Goal: Information Seeking & Learning: Check status

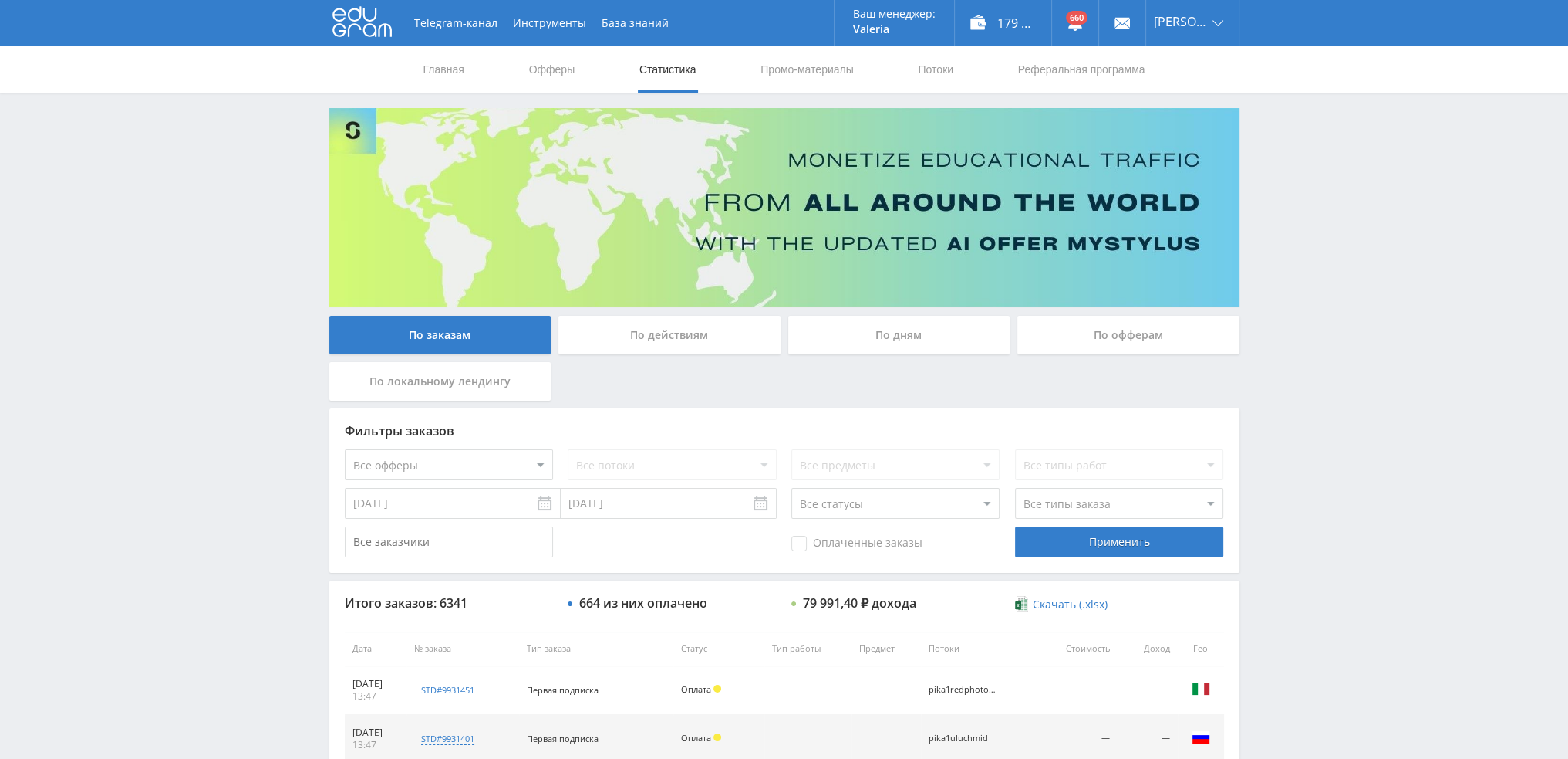
click at [876, 348] on div "По дням" at bounding box center [899, 335] width 222 height 39
click at [0, 0] on input "По дням" at bounding box center [0, 0] width 0 height 0
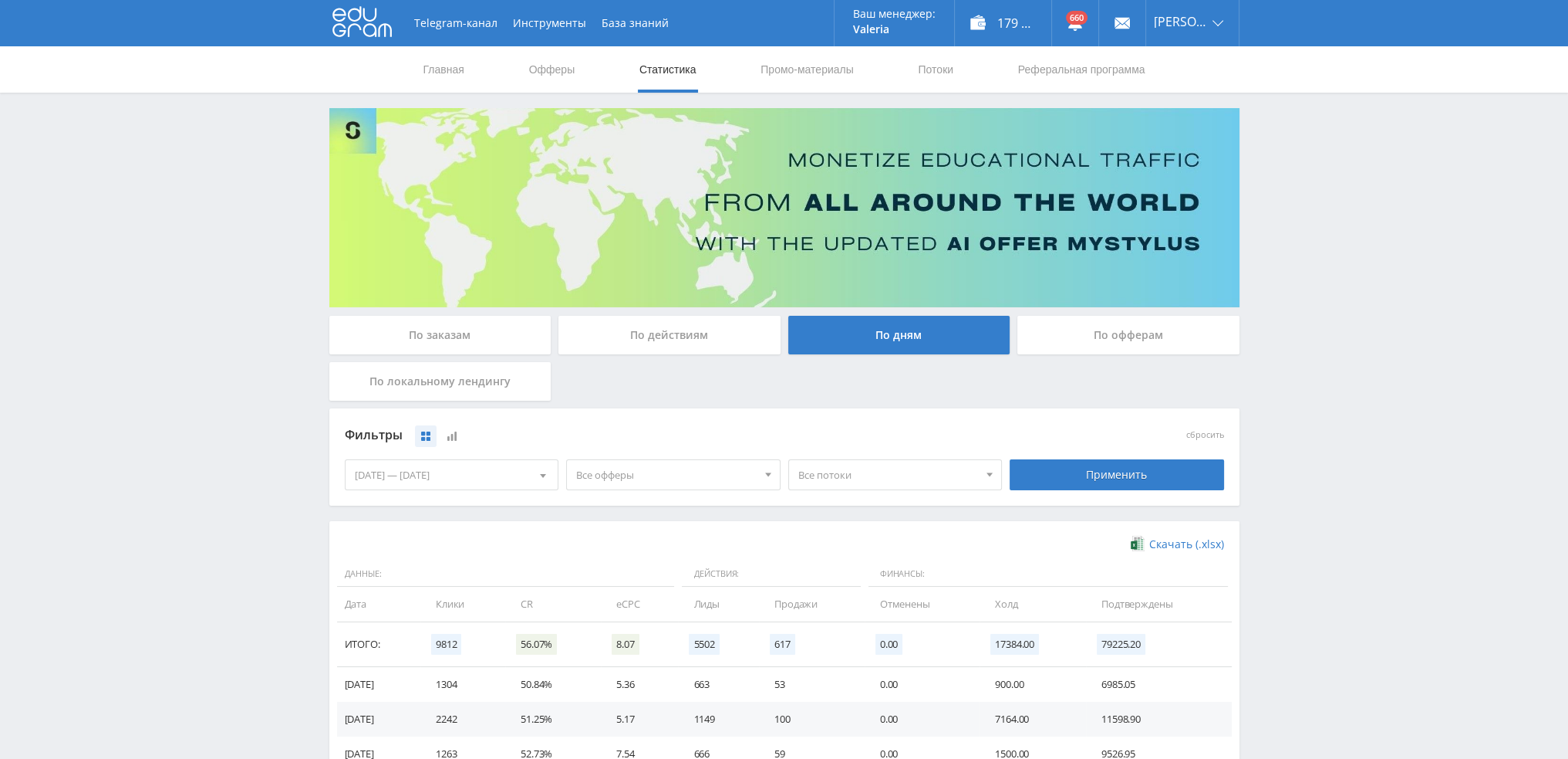
click at [645, 474] on span "Все офферы" at bounding box center [666, 475] width 180 height 30
click at [601, 612] on button "Автор24" at bounding box center [673, 611] width 213 height 21
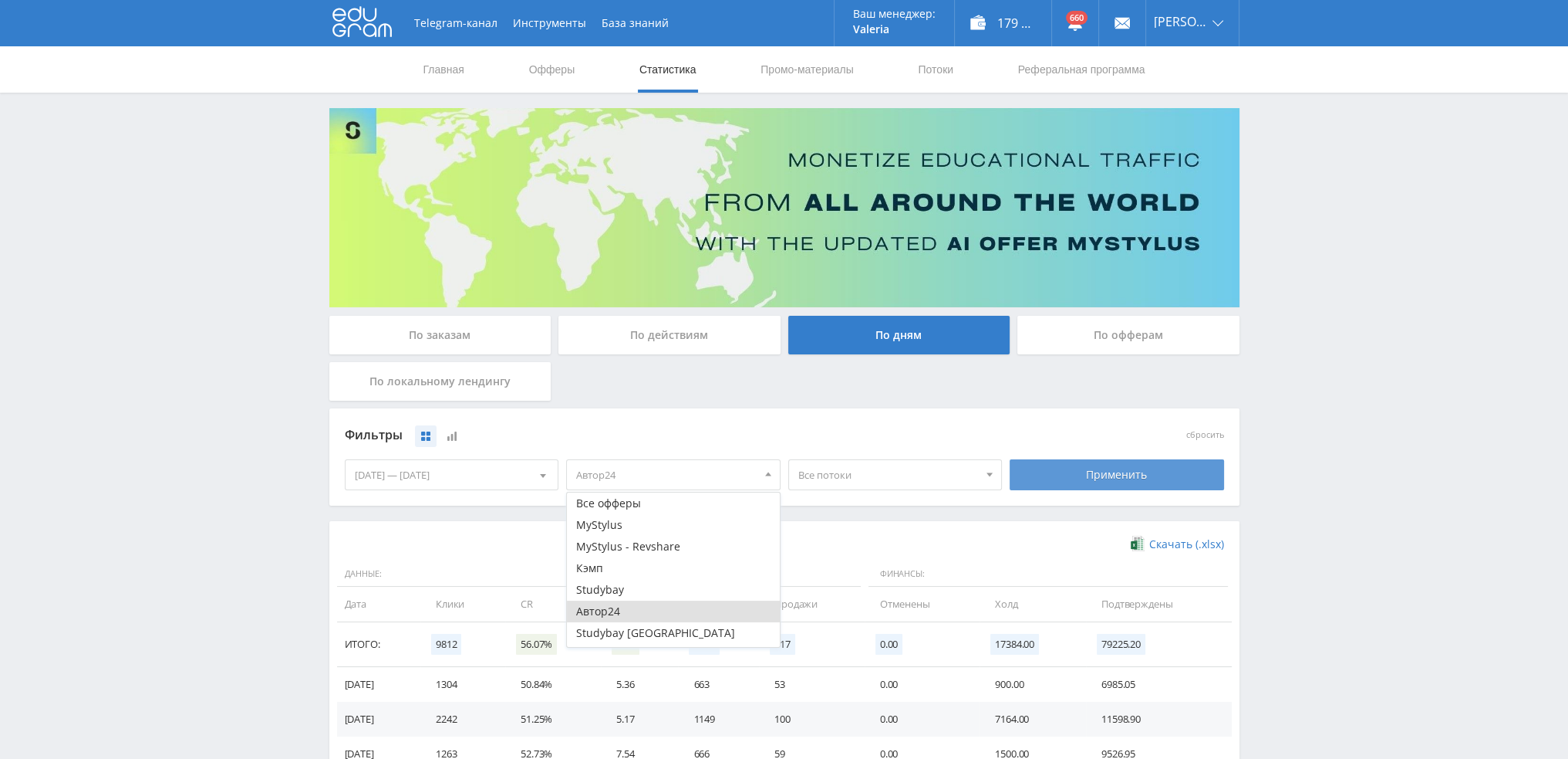
click at [1154, 460] on div "Применить" at bounding box center [1117, 474] width 215 height 31
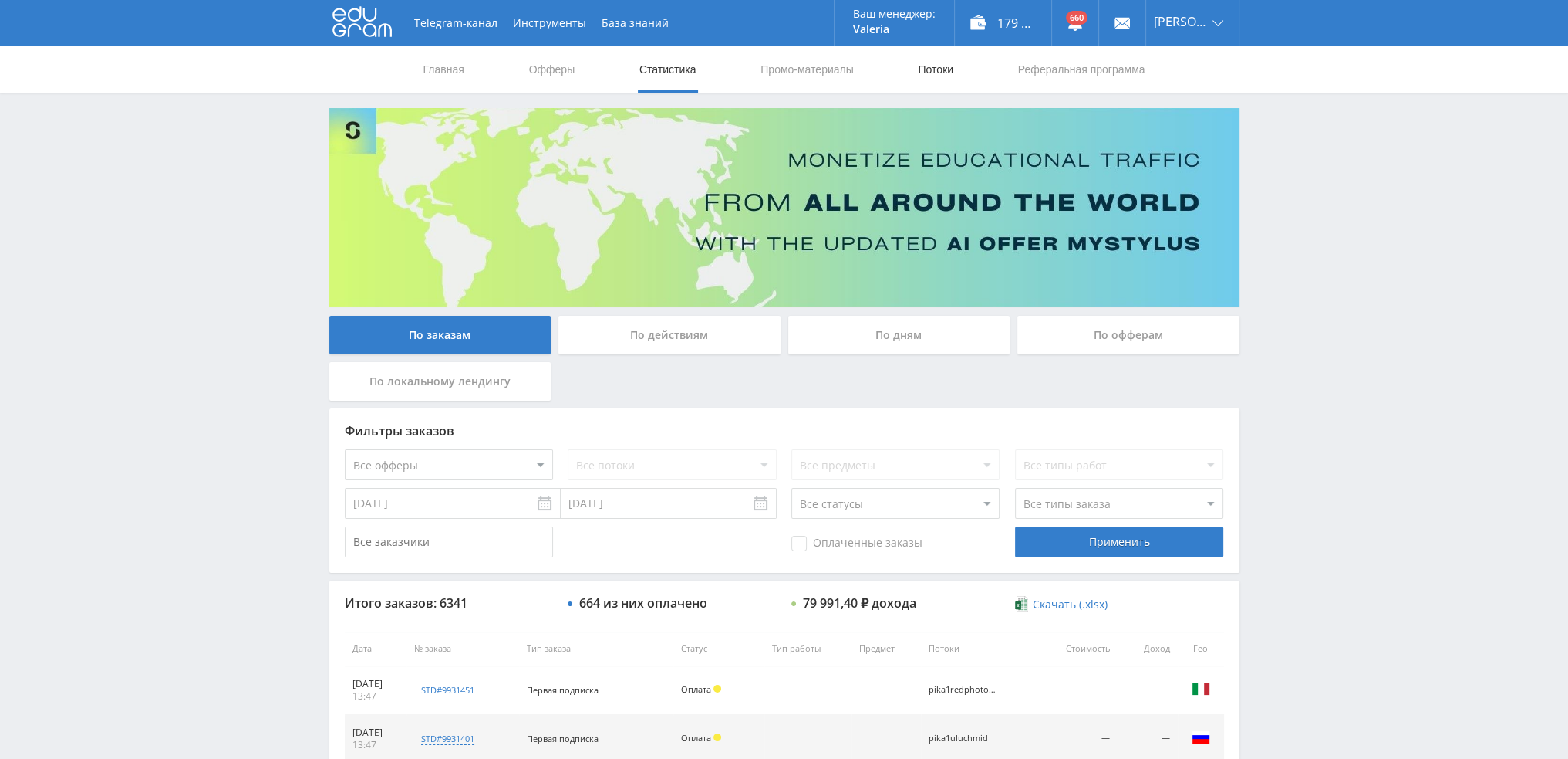
click at [937, 68] on link "Потоки" at bounding box center [936, 69] width 39 height 46
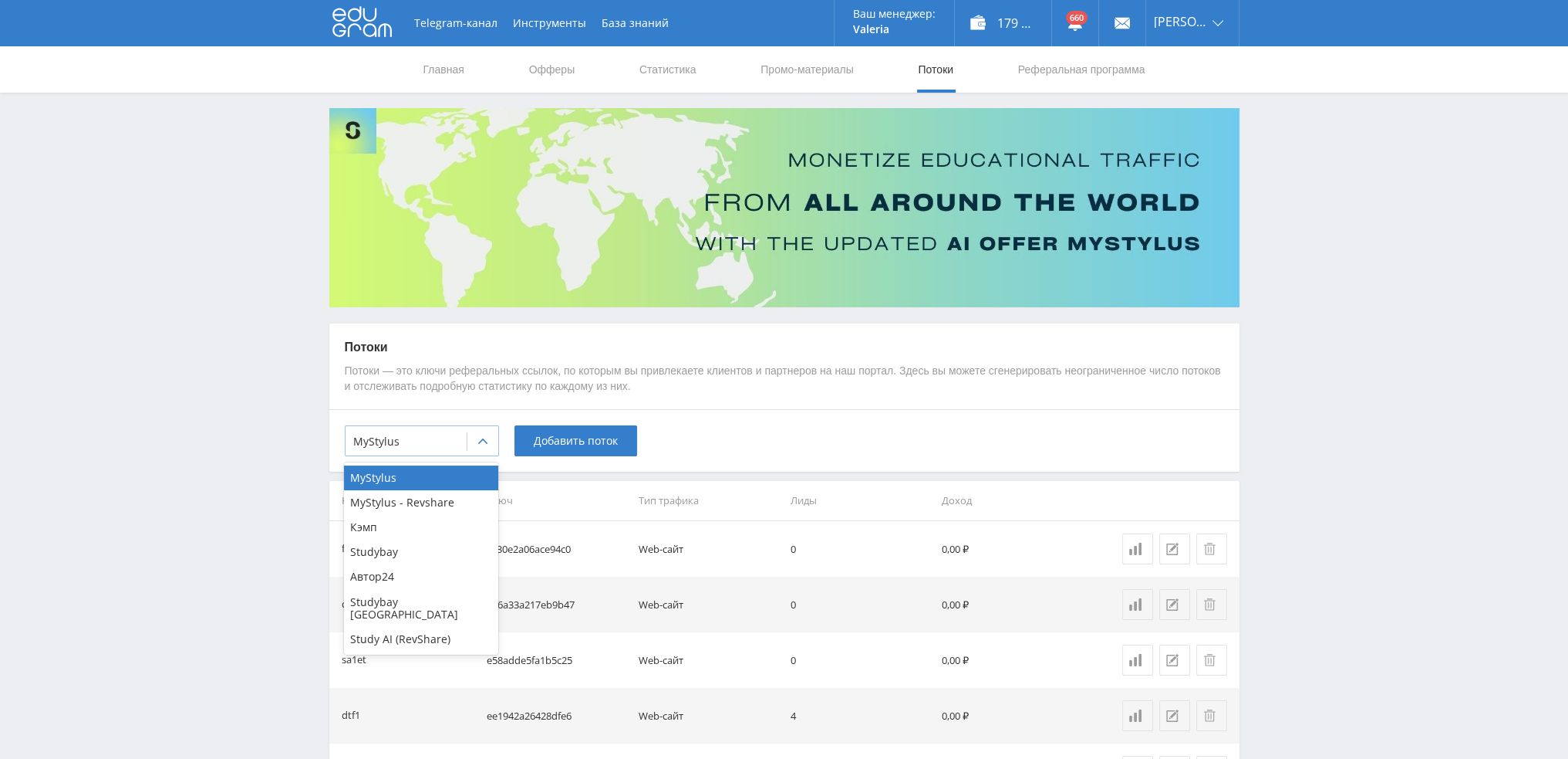
click at [420, 443] on div at bounding box center [406, 442] width 105 height 16
click at [417, 629] on div "Study AI (RevShare)" at bounding box center [421, 639] width 154 height 25
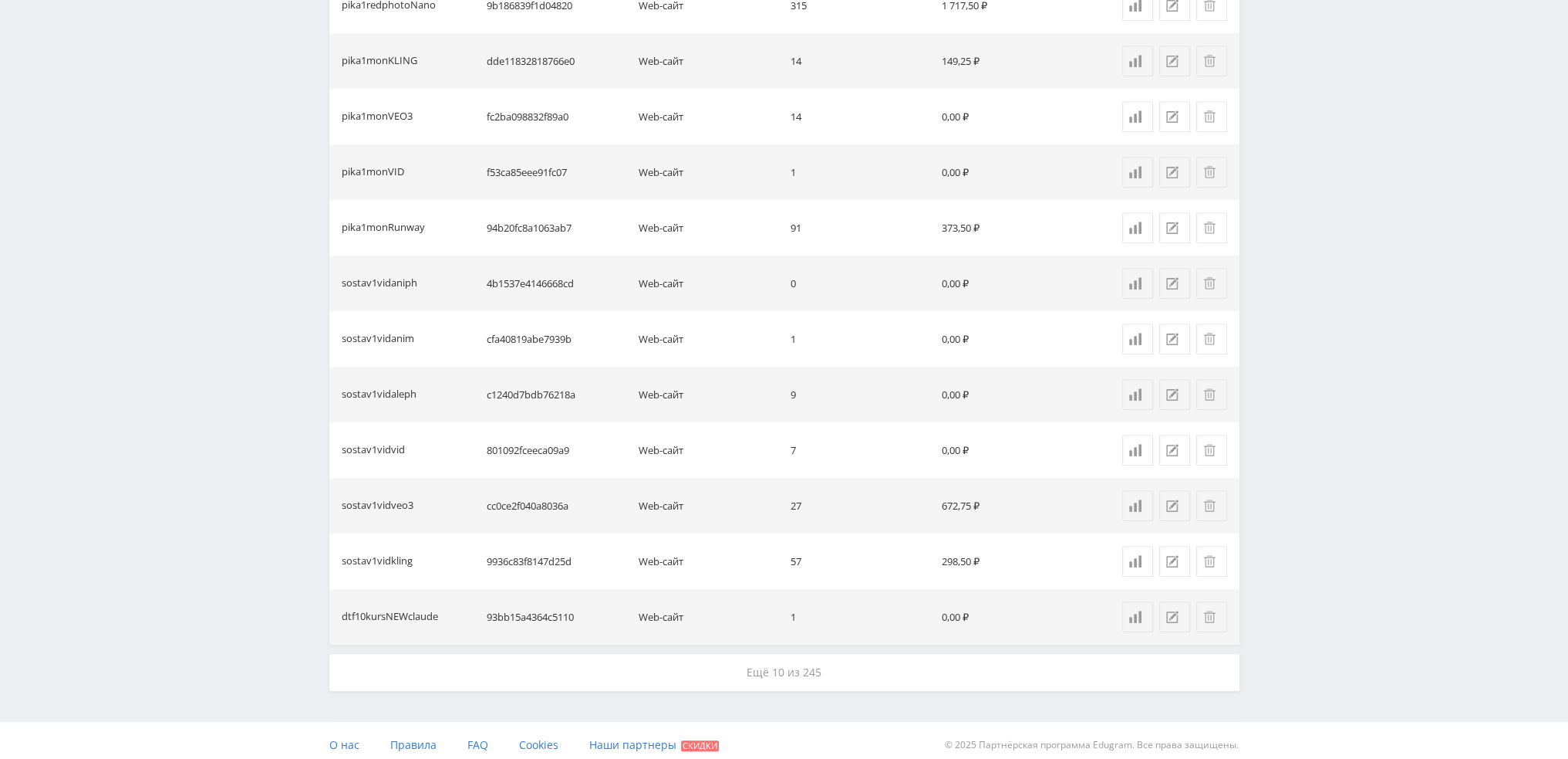
scroll to position [997, 0]
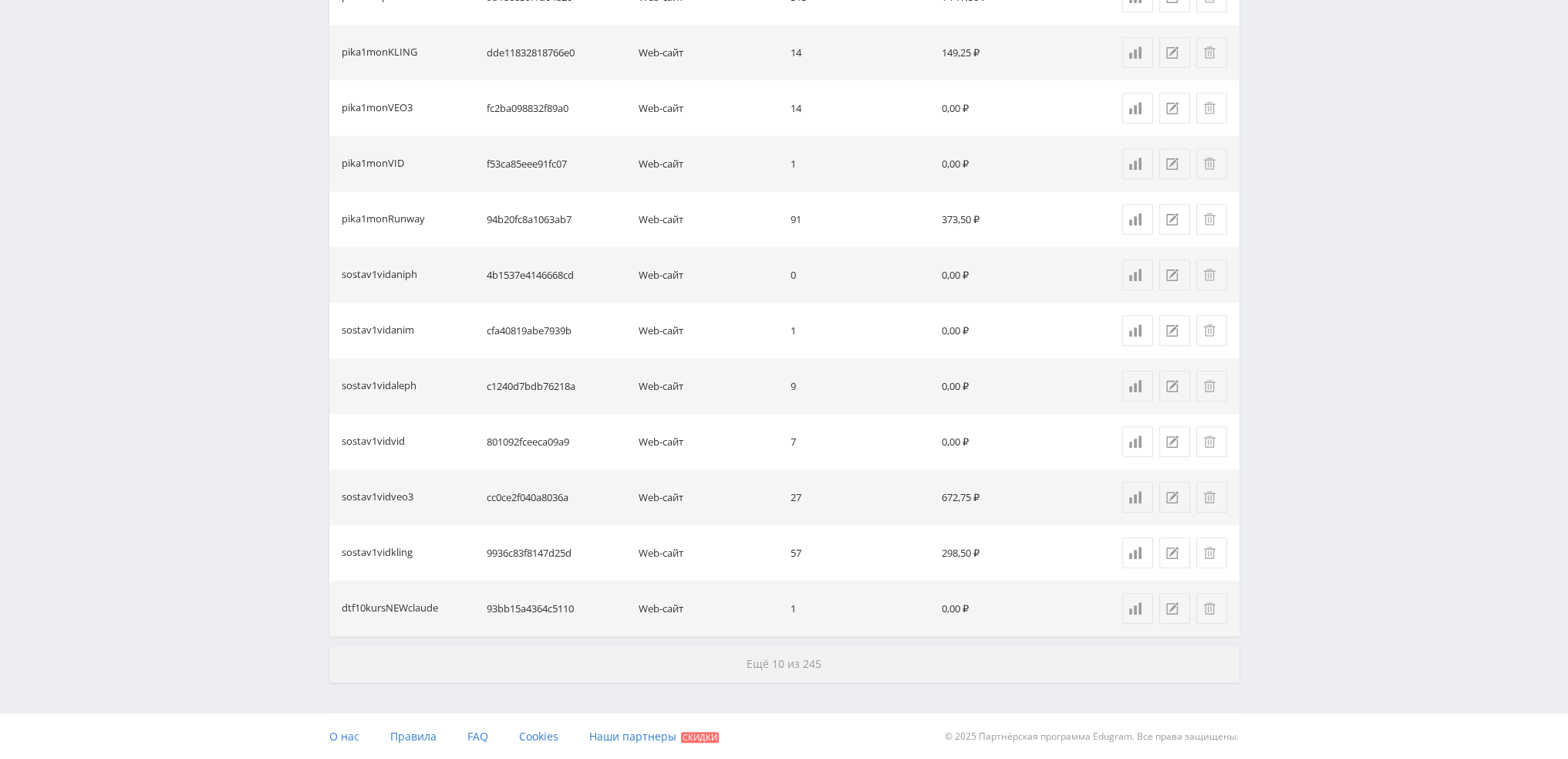
click at [846, 660] on button "Ещё 10 из 245" at bounding box center [784, 664] width 910 height 37
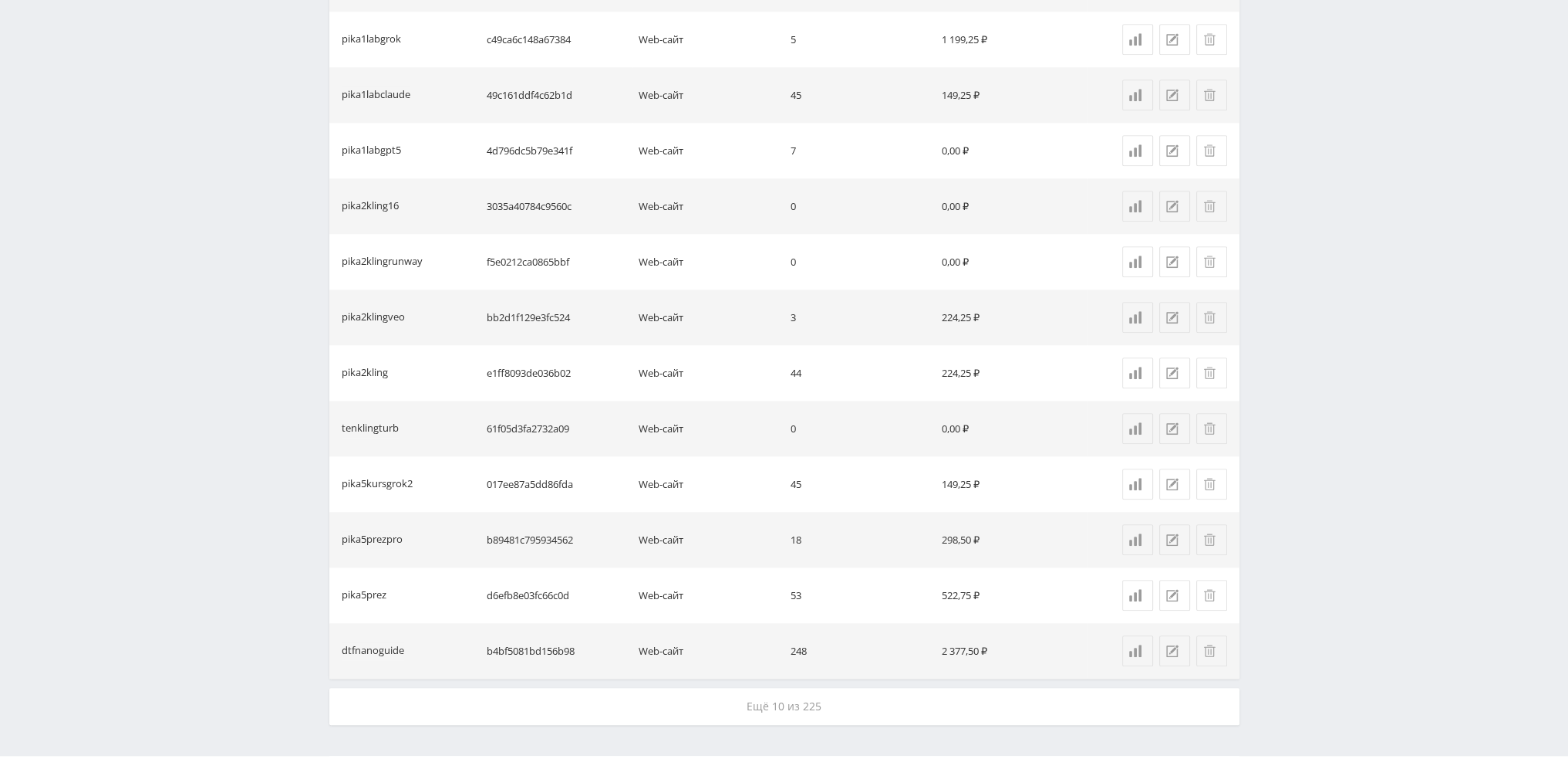
scroll to position [2077, 0]
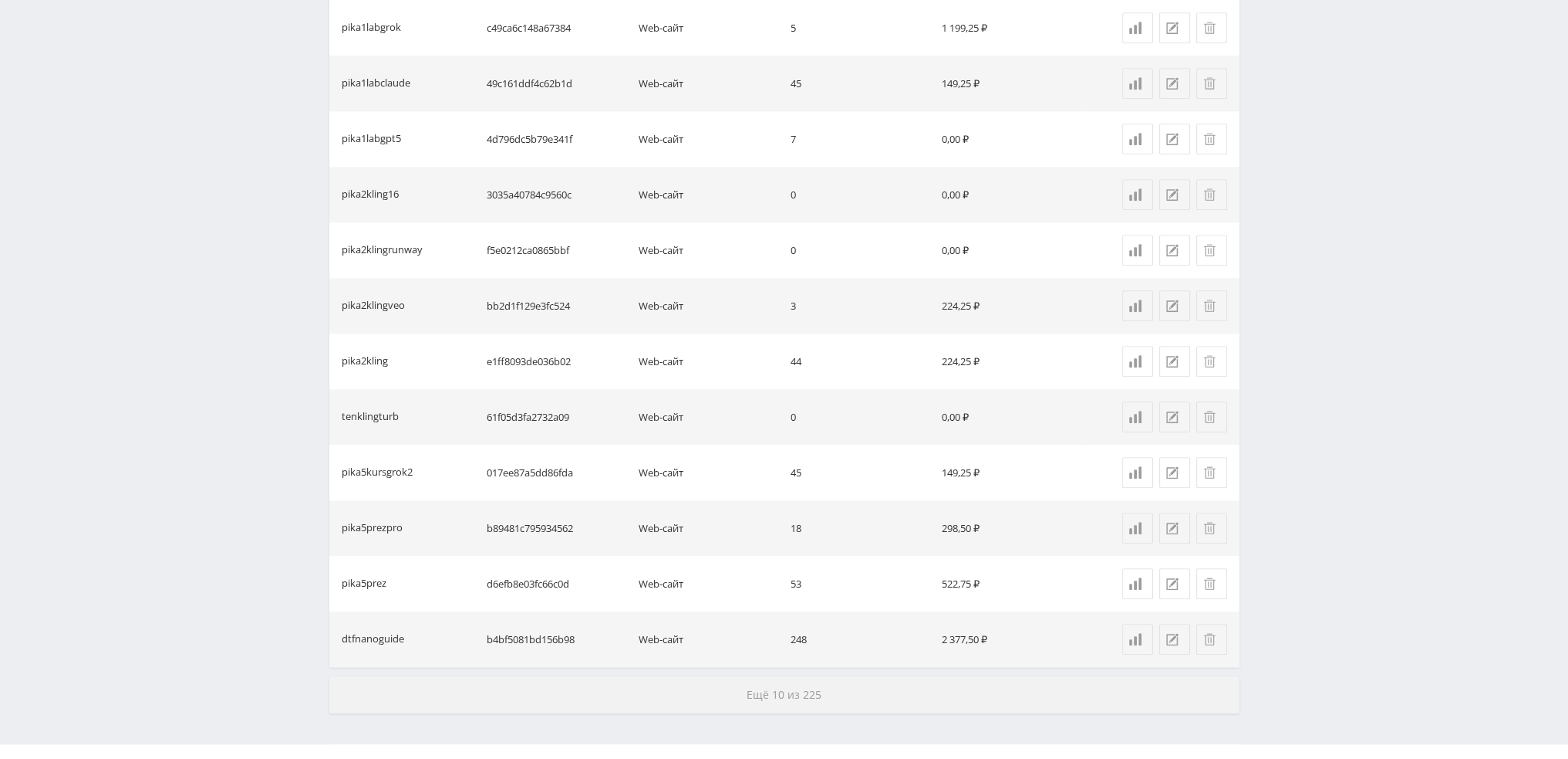
click at [952, 691] on button "Ещё 10 из 225" at bounding box center [784, 694] width 910 height 37
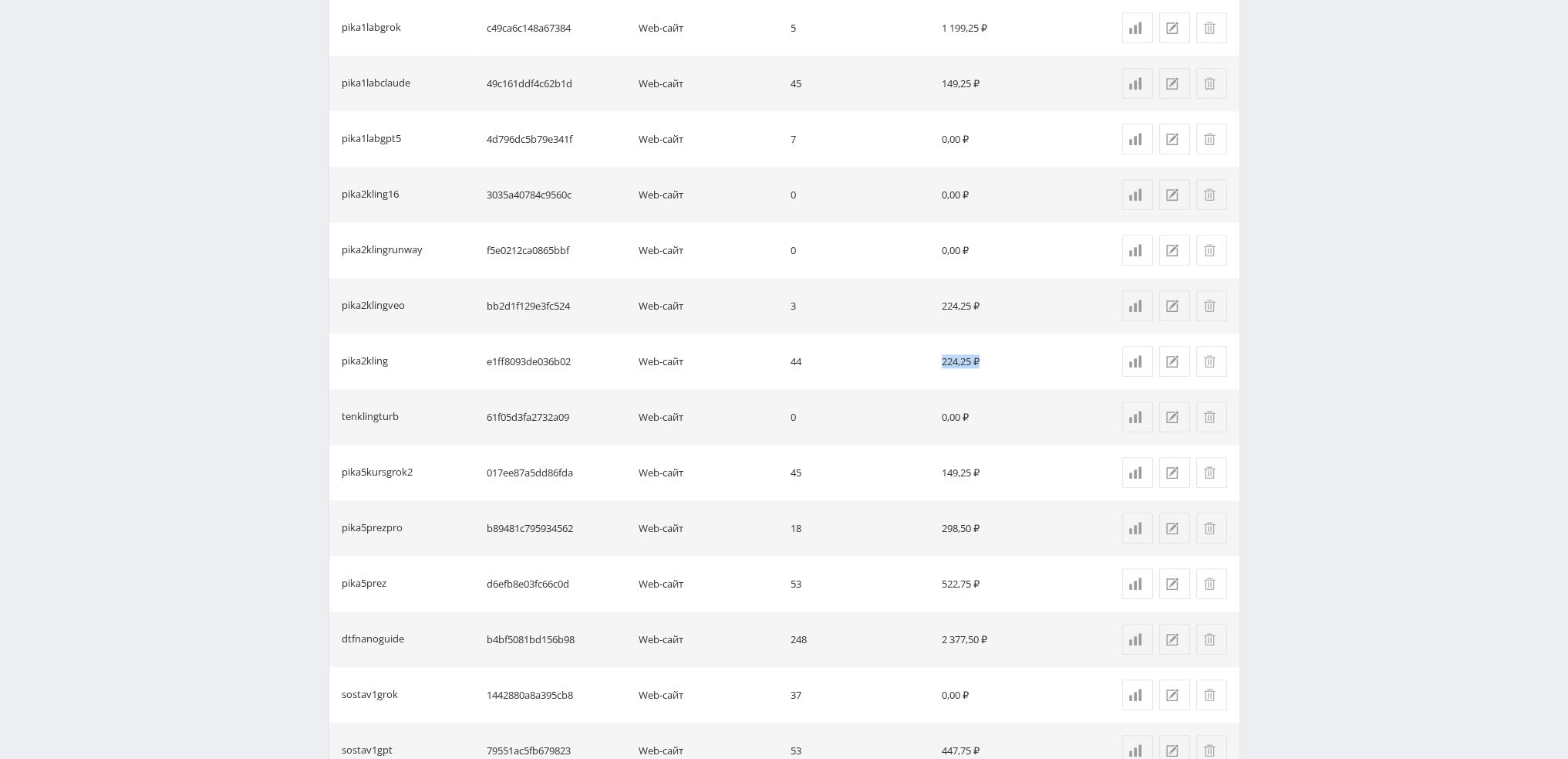
drag, startPoint x: 990, startPoint y: 355, endPoint x: 944, endPoint y: 353, distance: 46.0
click at [944, 353] on td "224,25 ₽" at bounding box center [1011, 361] width 152 height 56
click at [955, 367] on td "224,25 ₽" at bounding box center [1011, 361] width 152 height 56
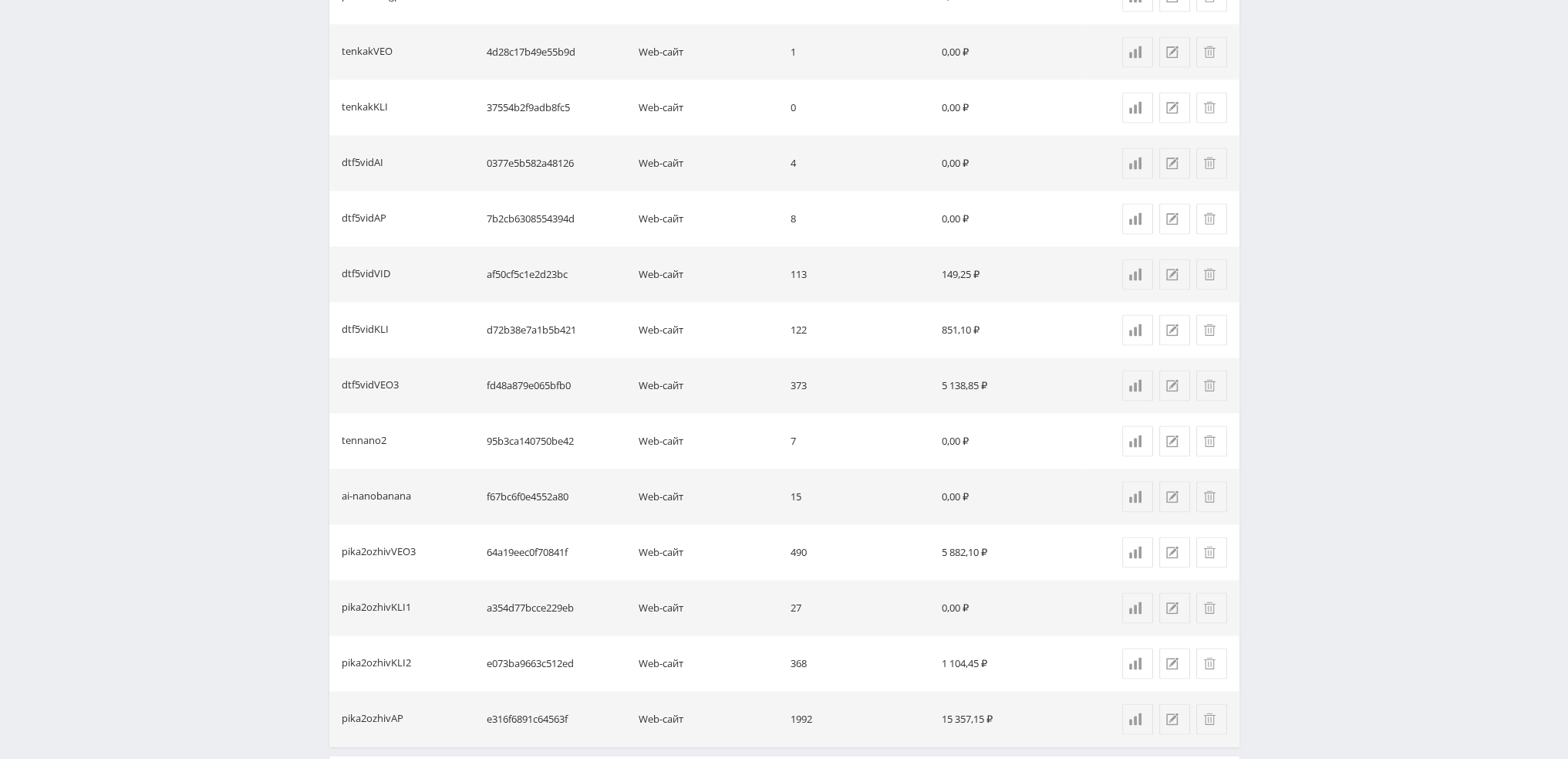
scroll to position [3219, 0]
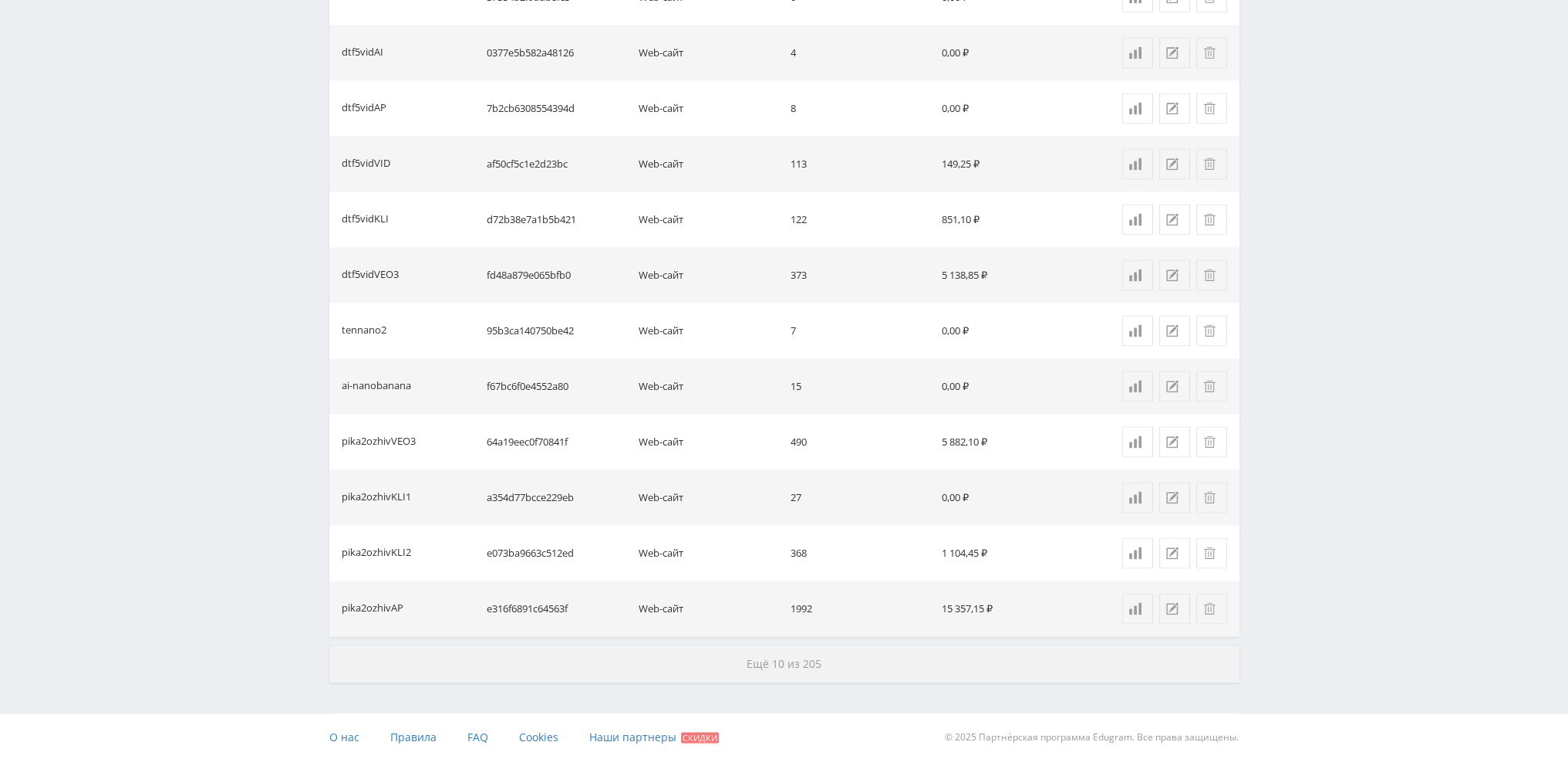
click at [837, 656] on button "Ещё 10 из 205" at bounding box center [784, 664] width 910 height 37
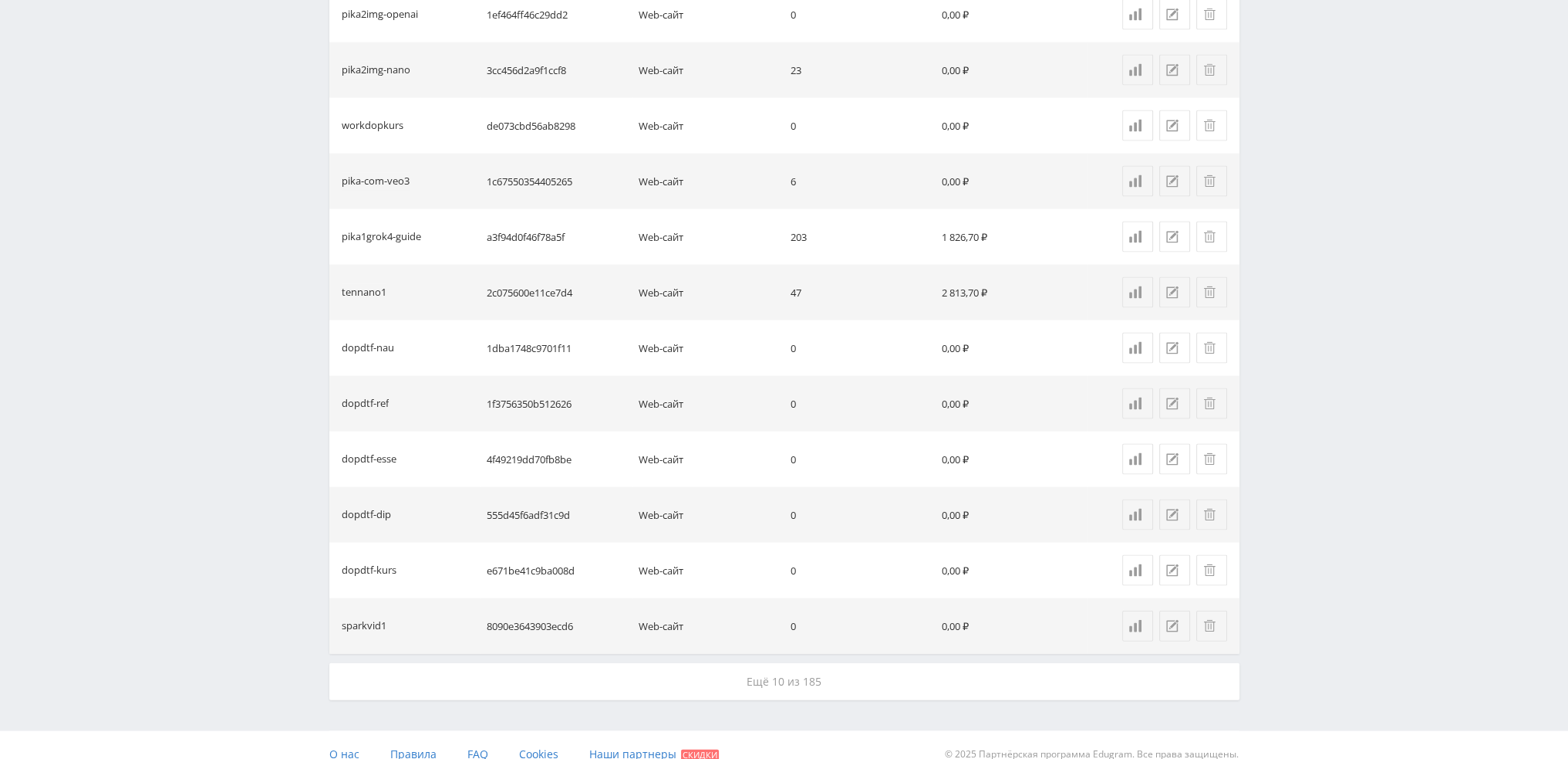
scroll to position [4331, 0]
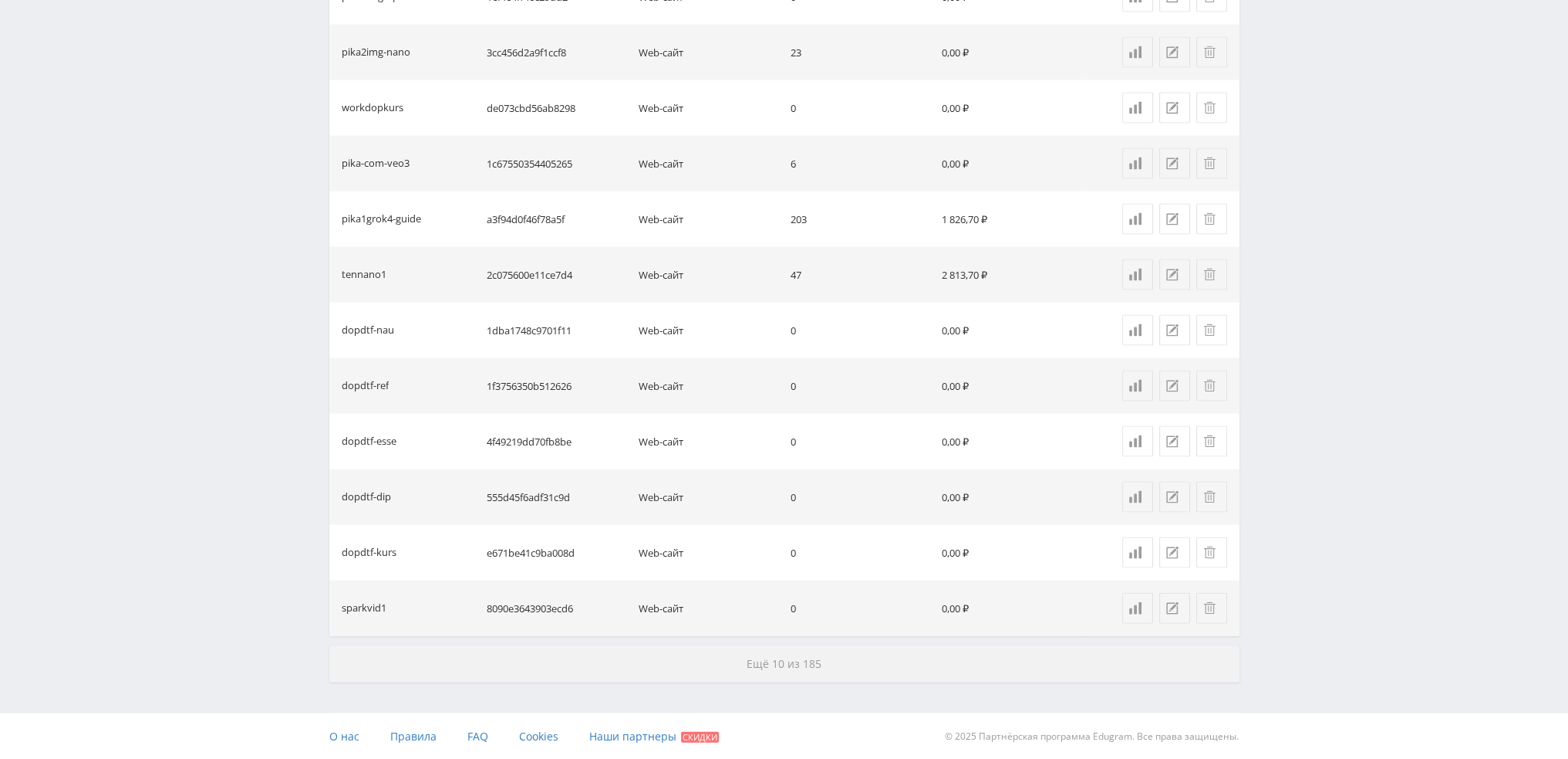
drag, startPoint x: 882, startPoint y: 629, endPoint x: 882, endPoint y: 654, distance: 25.0
click at [882, 630] on td "0" at bounding box center [859, 608] width 152 height 56
click at [882, 663] on button "Ещё 10 из 185" at bounding box center [784, 664] width 910 height 37
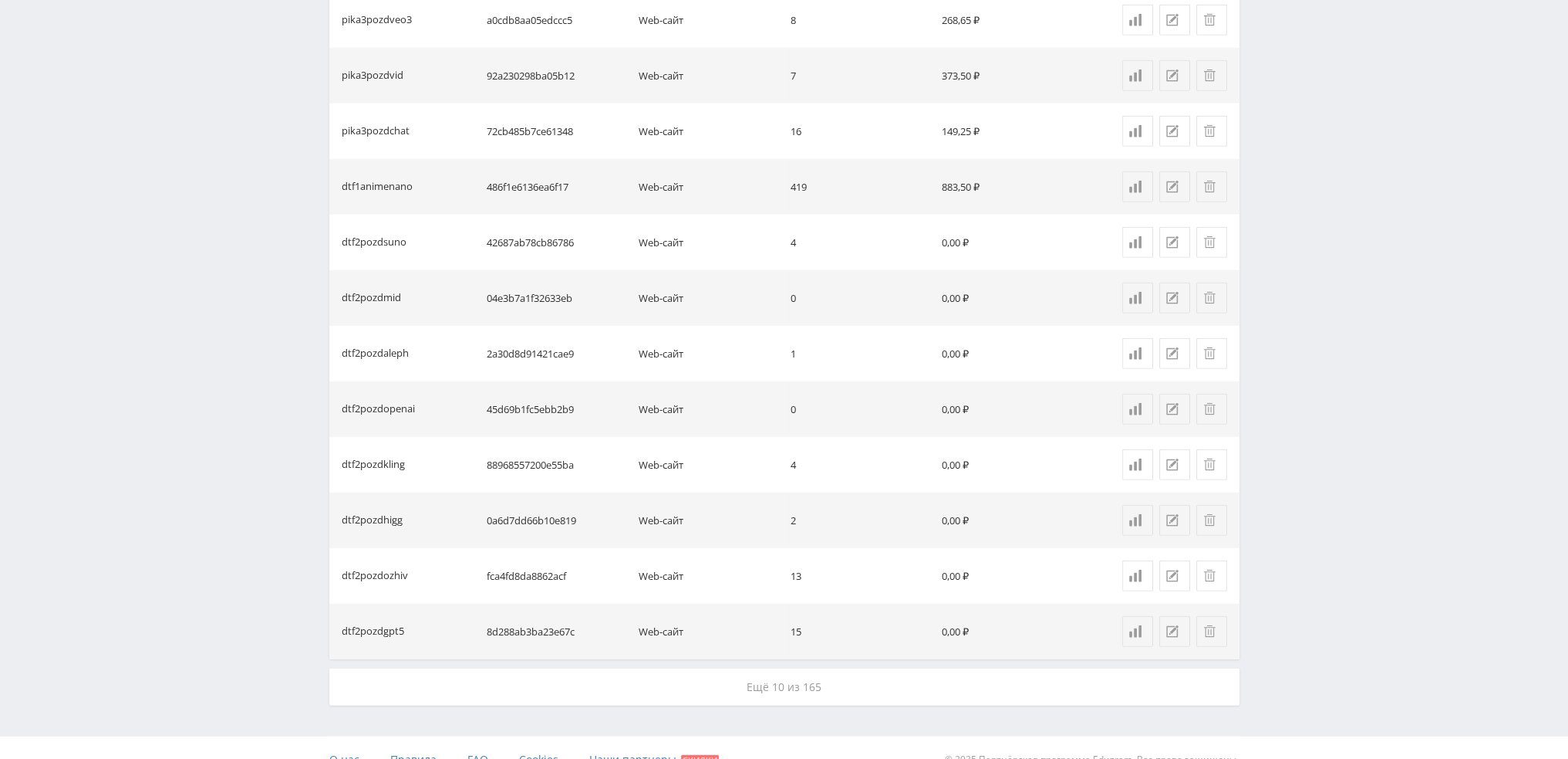
scroll to position [5442, 0]
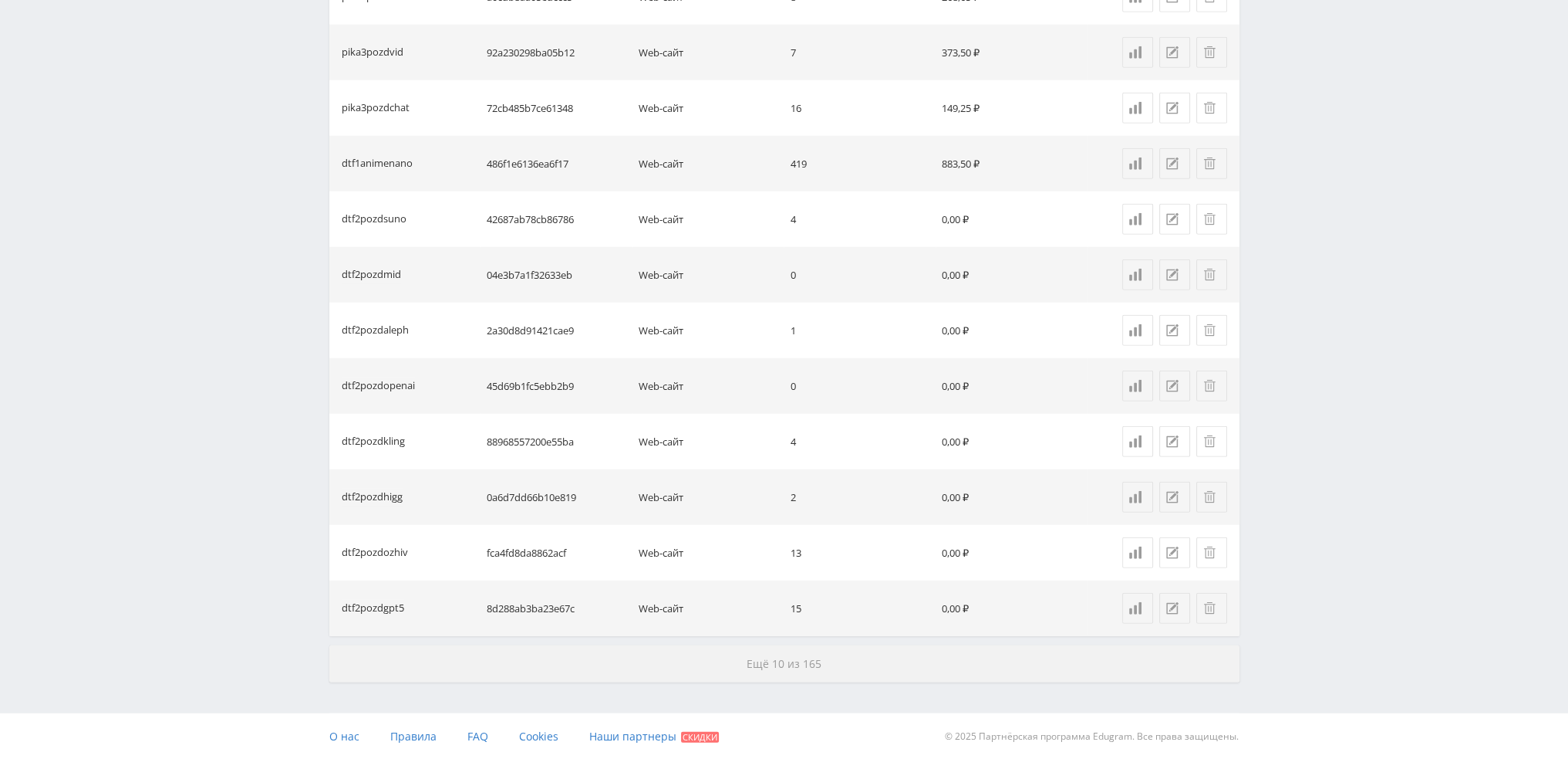
click at [883, 648] on button "Ещё 10 из 165" at bounding box center [784, 664] width 910 height 37
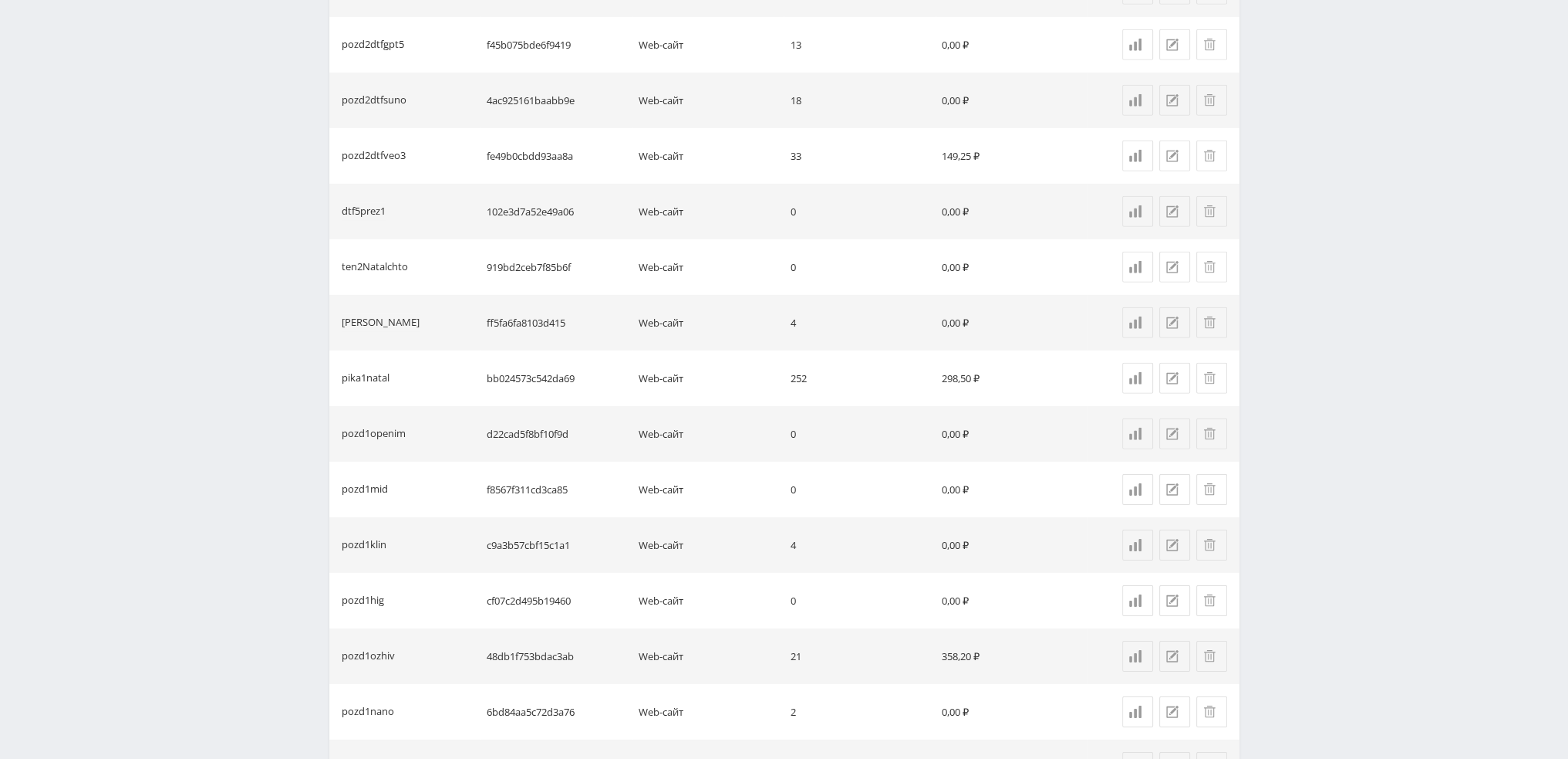
scroll to position [6523, 0]
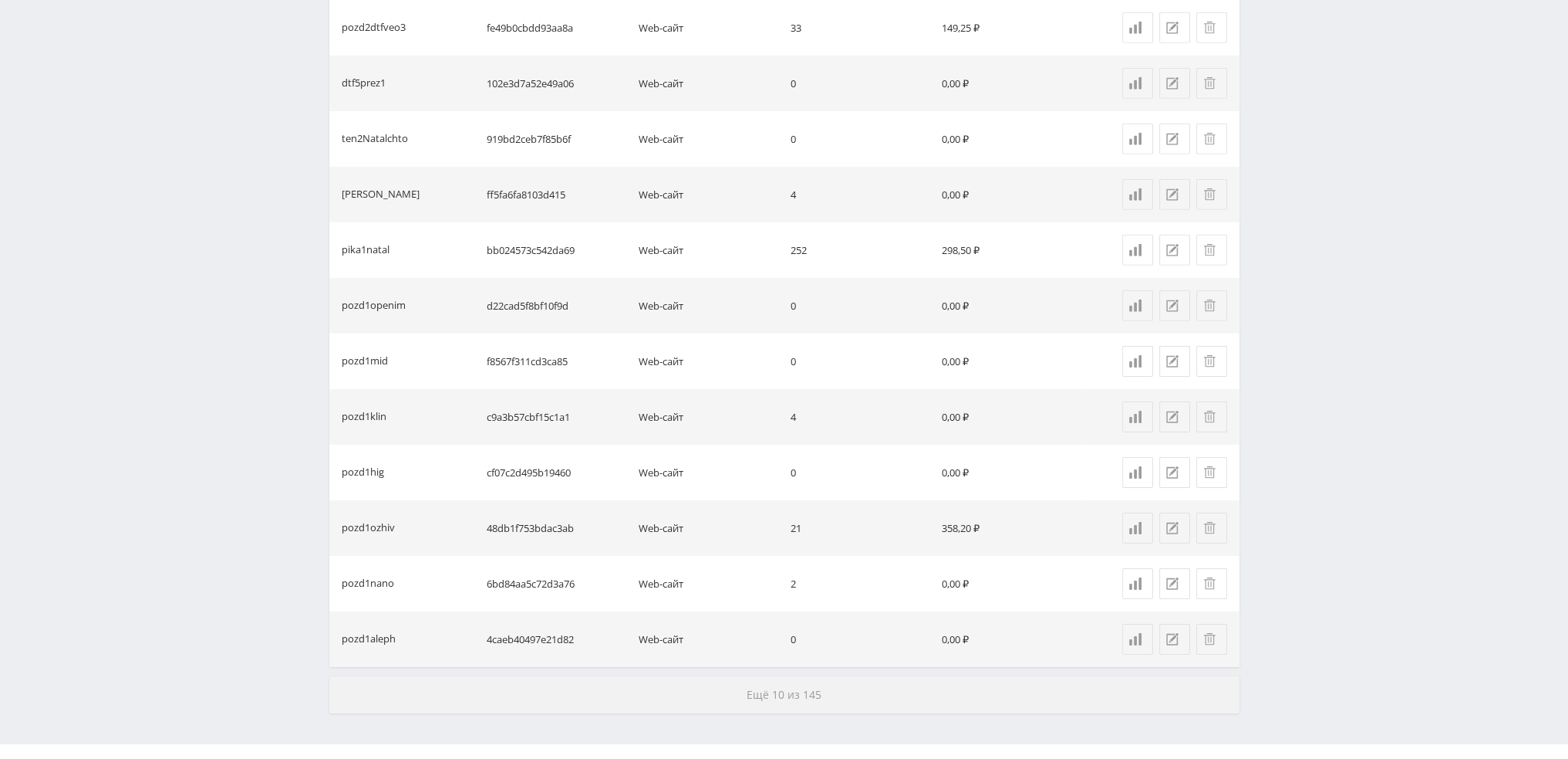
click at [901, 692] on button "Ещё 10 из 145" at bounding box center [784, 694] width 910 height 37
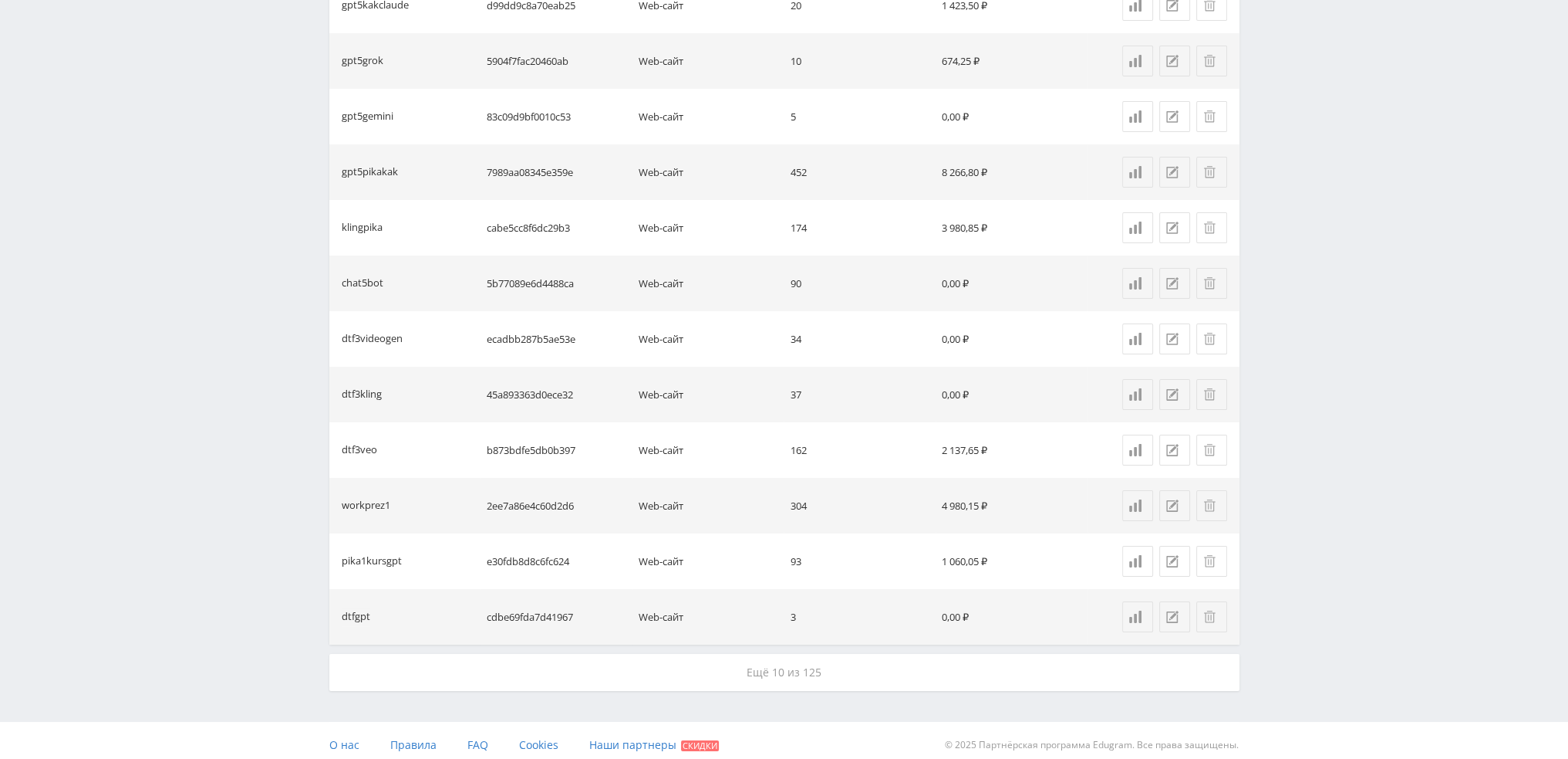
scroll to position [7665, 0]
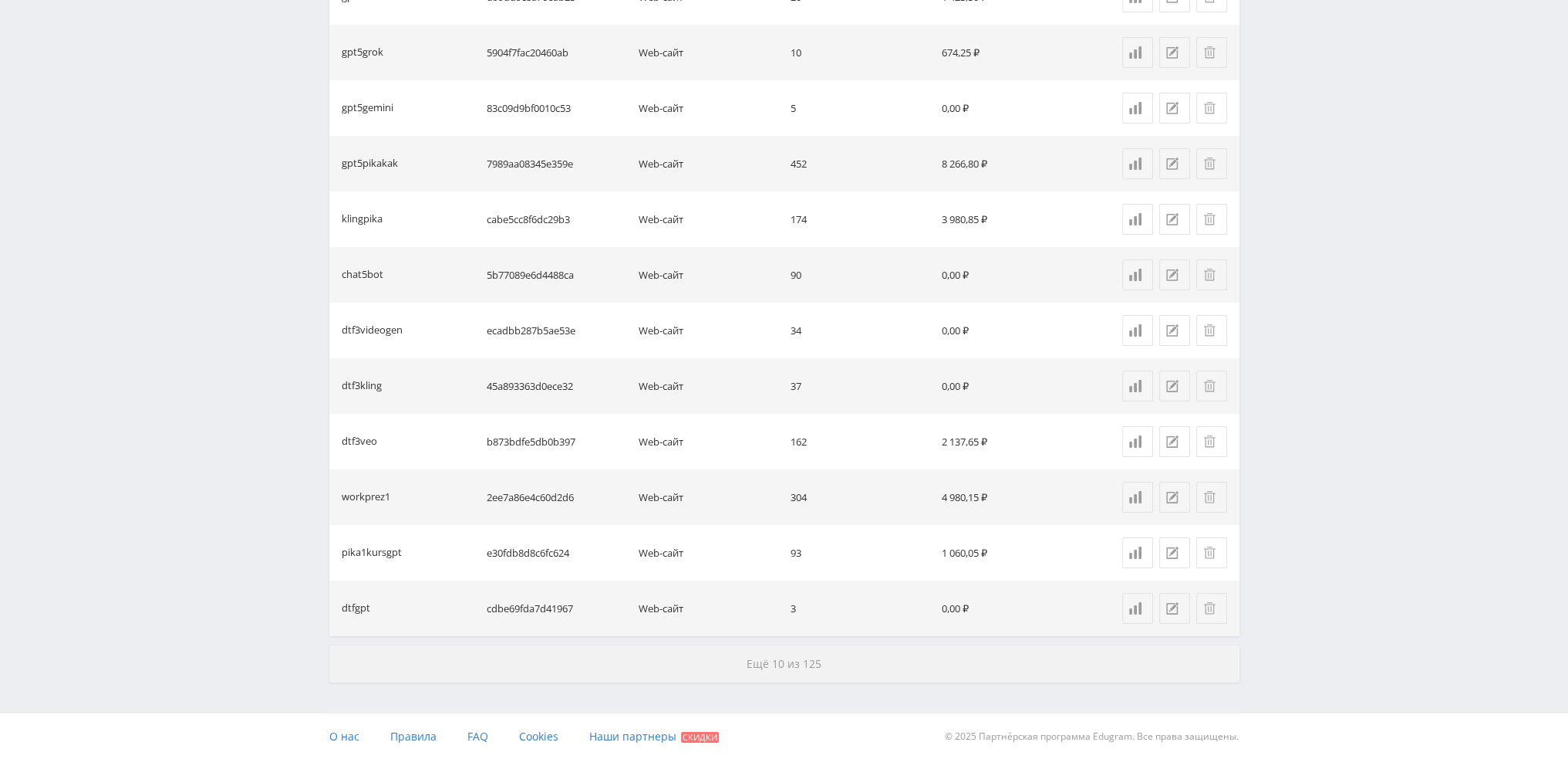
click at [895, 659] on button "Ещё 10 из 125" at bounding box center [784, 664] width 910 height 37
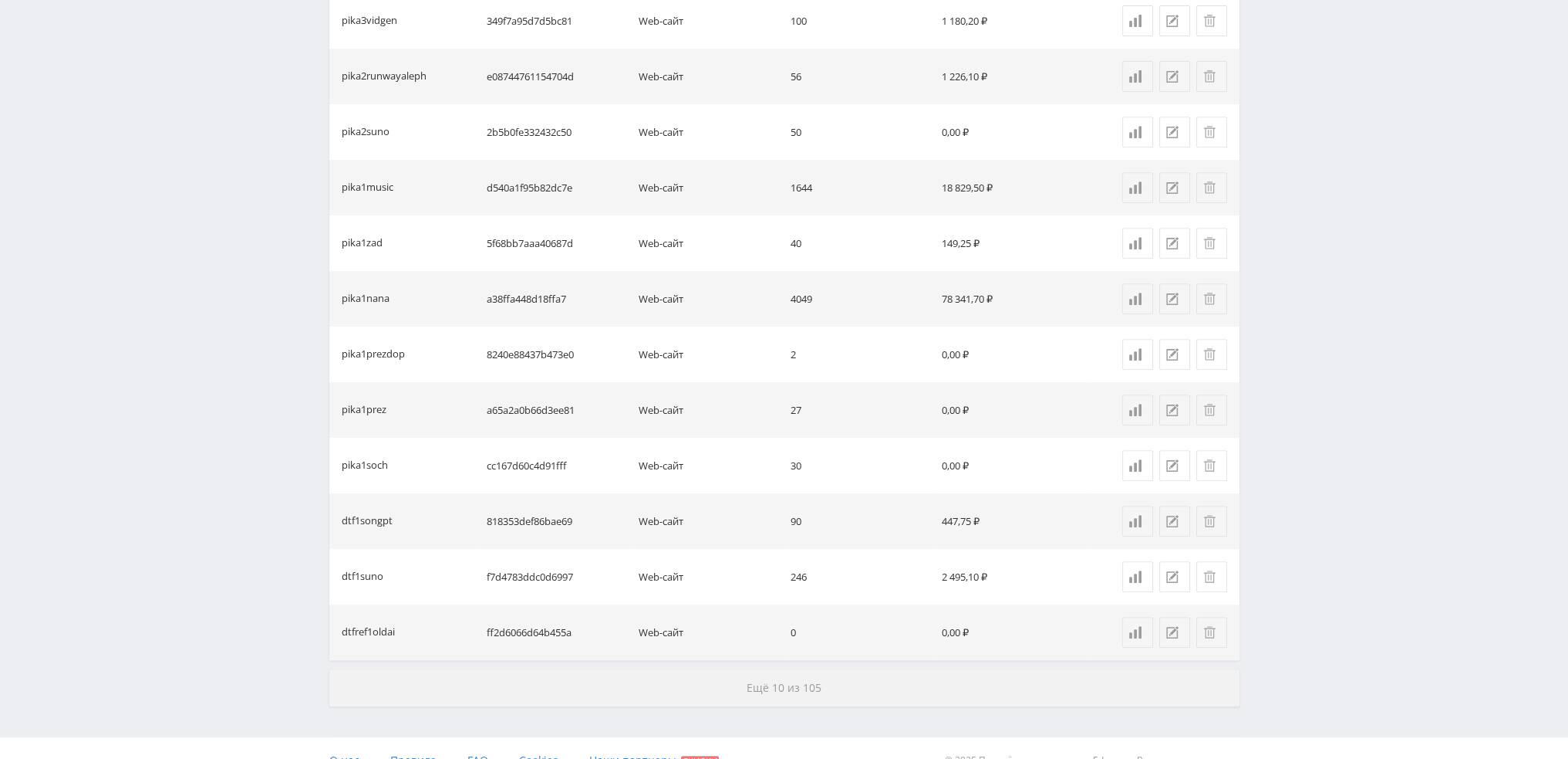
scroll to position [8777, 0]
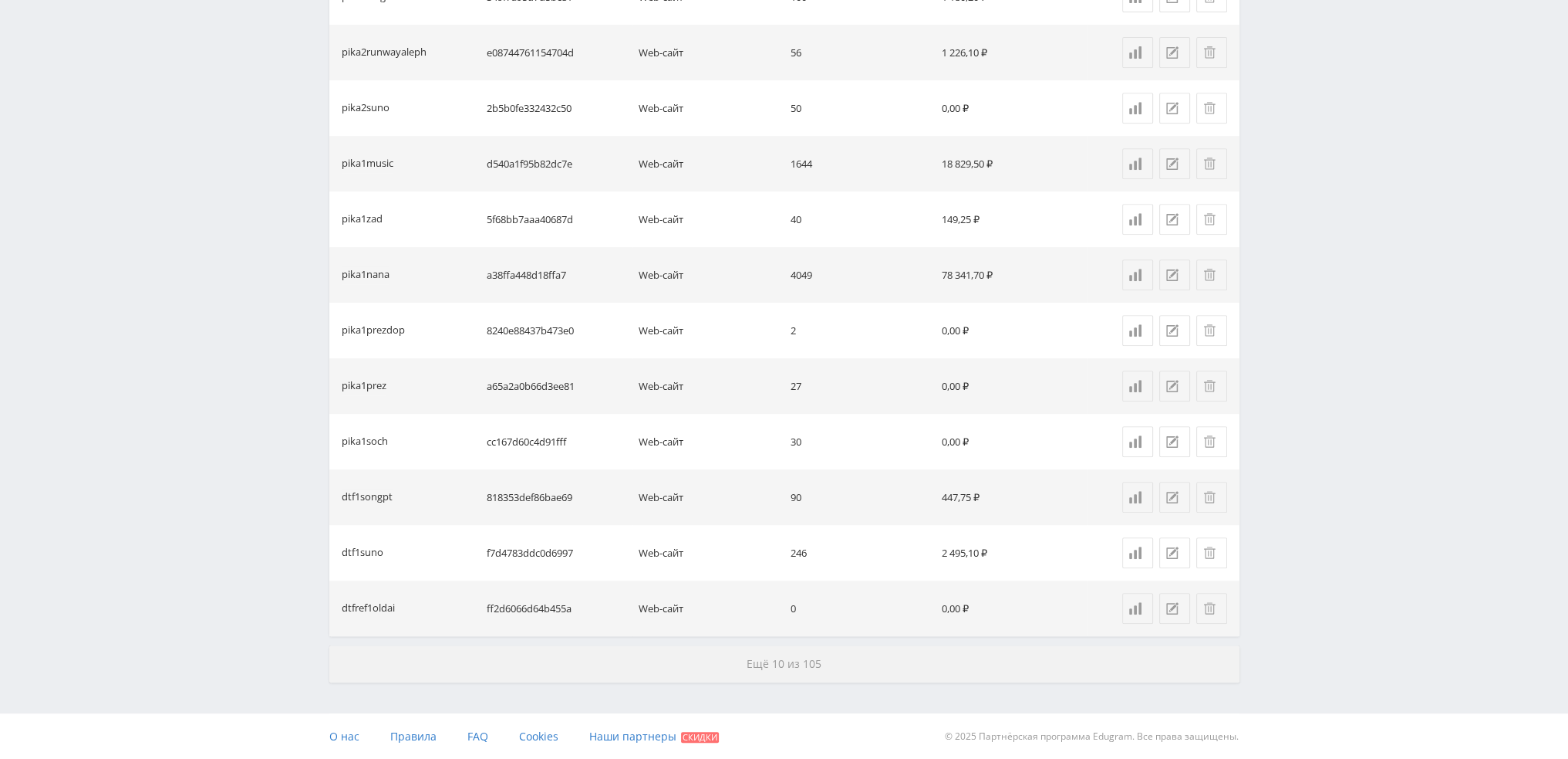
click at [895, 659] on button "Ещё 10 из 105" at bounding box center [784, 664] width 910 height 37
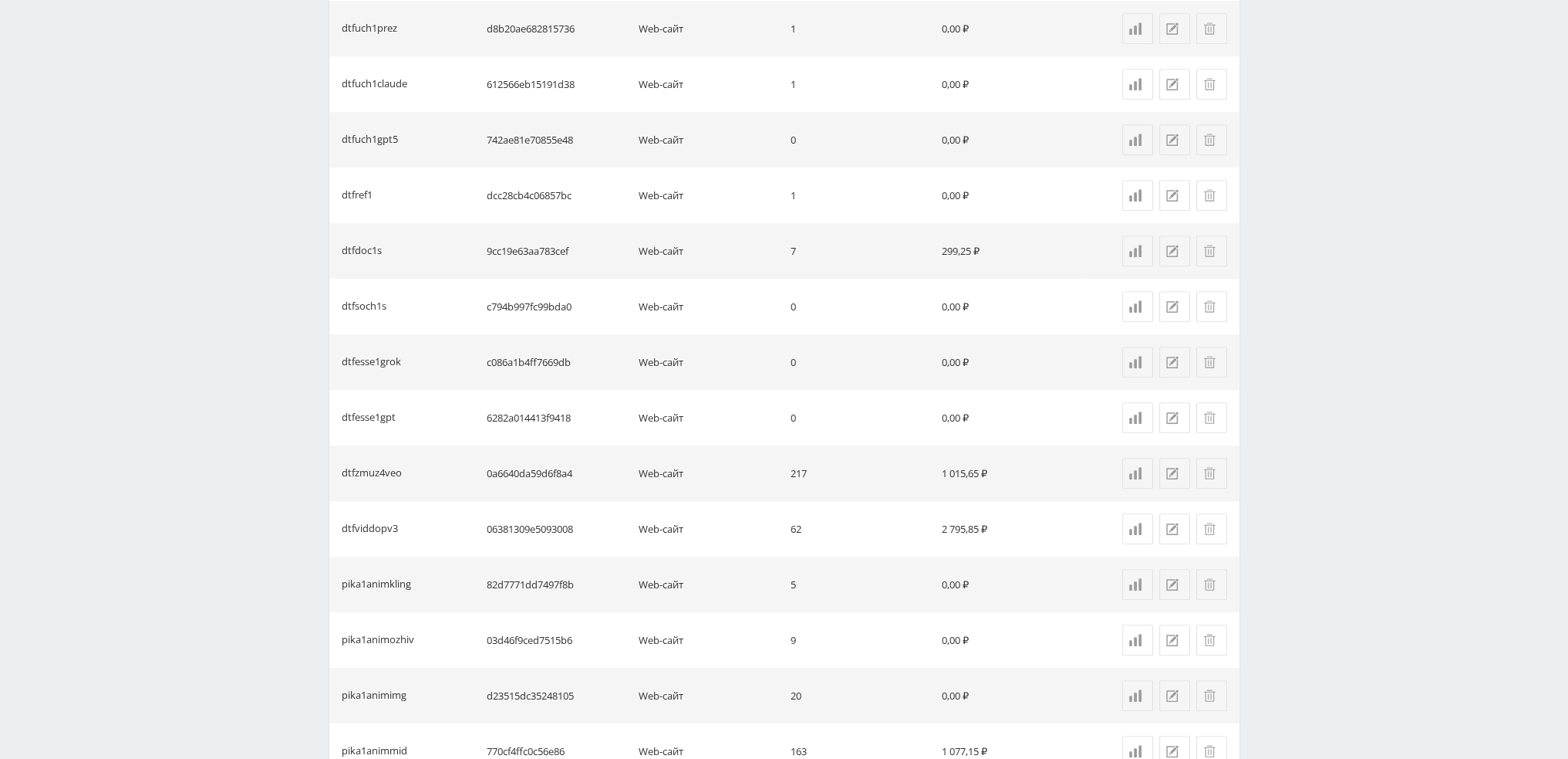
scroll to position [9887, 0]
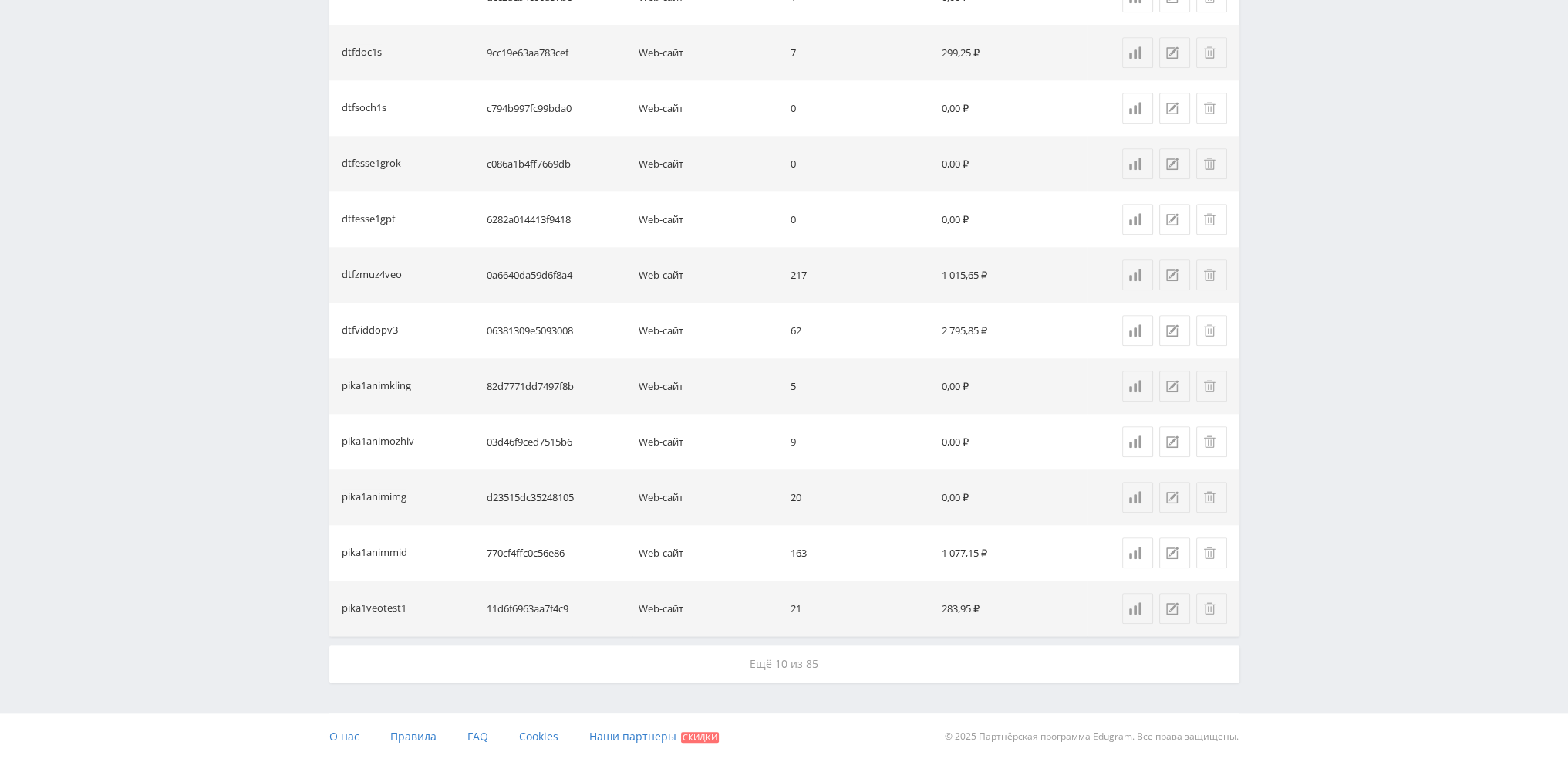
click at [894, 658] on button "Ещё 10 из 85" at bounding box center [784, 664] width 910 height 37
click at [894, 658] on button "Ещё 10 из 65" at bounding box center [784, 664] width 910 height 37
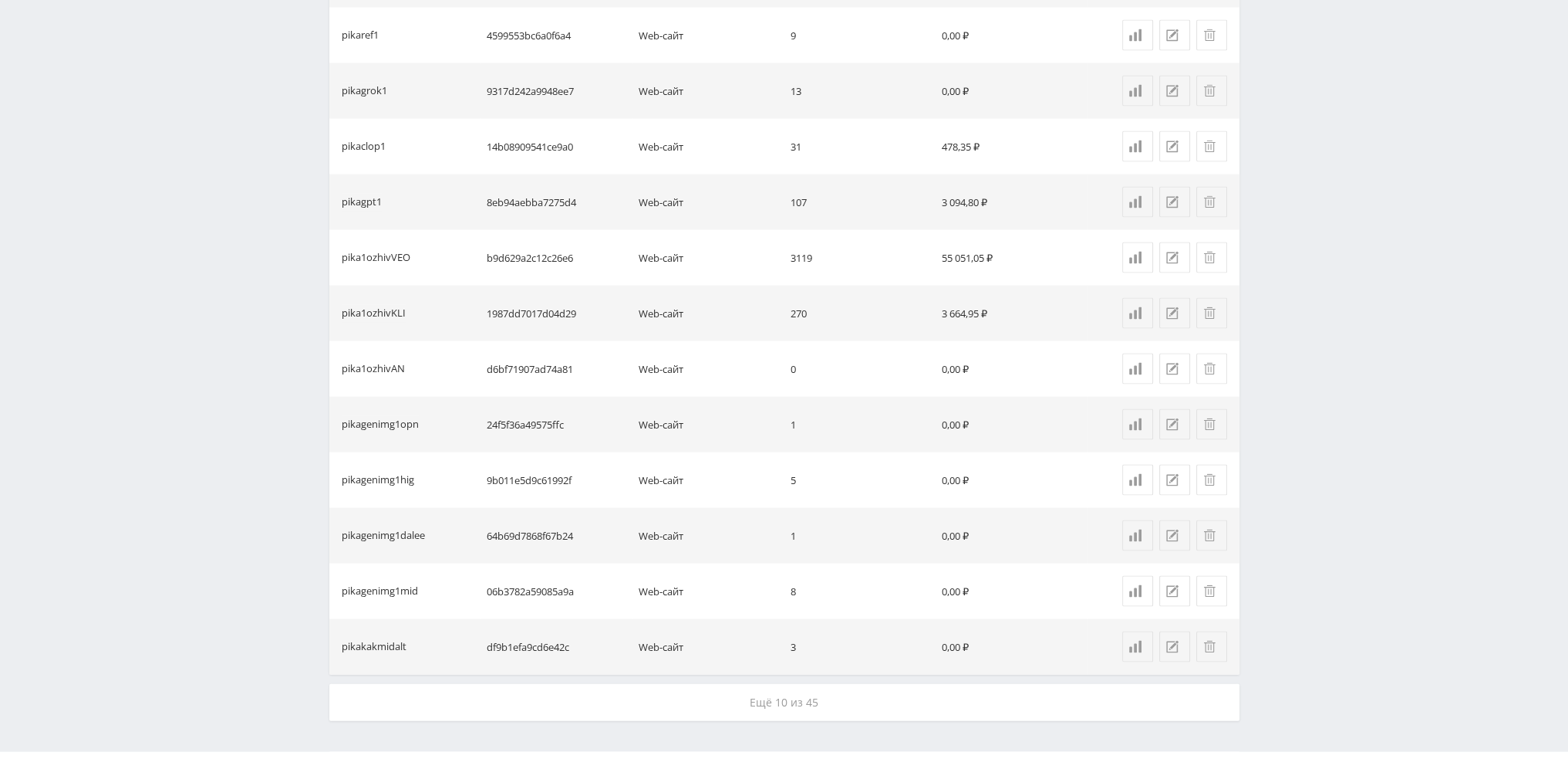
scroll to position [12111, 0]
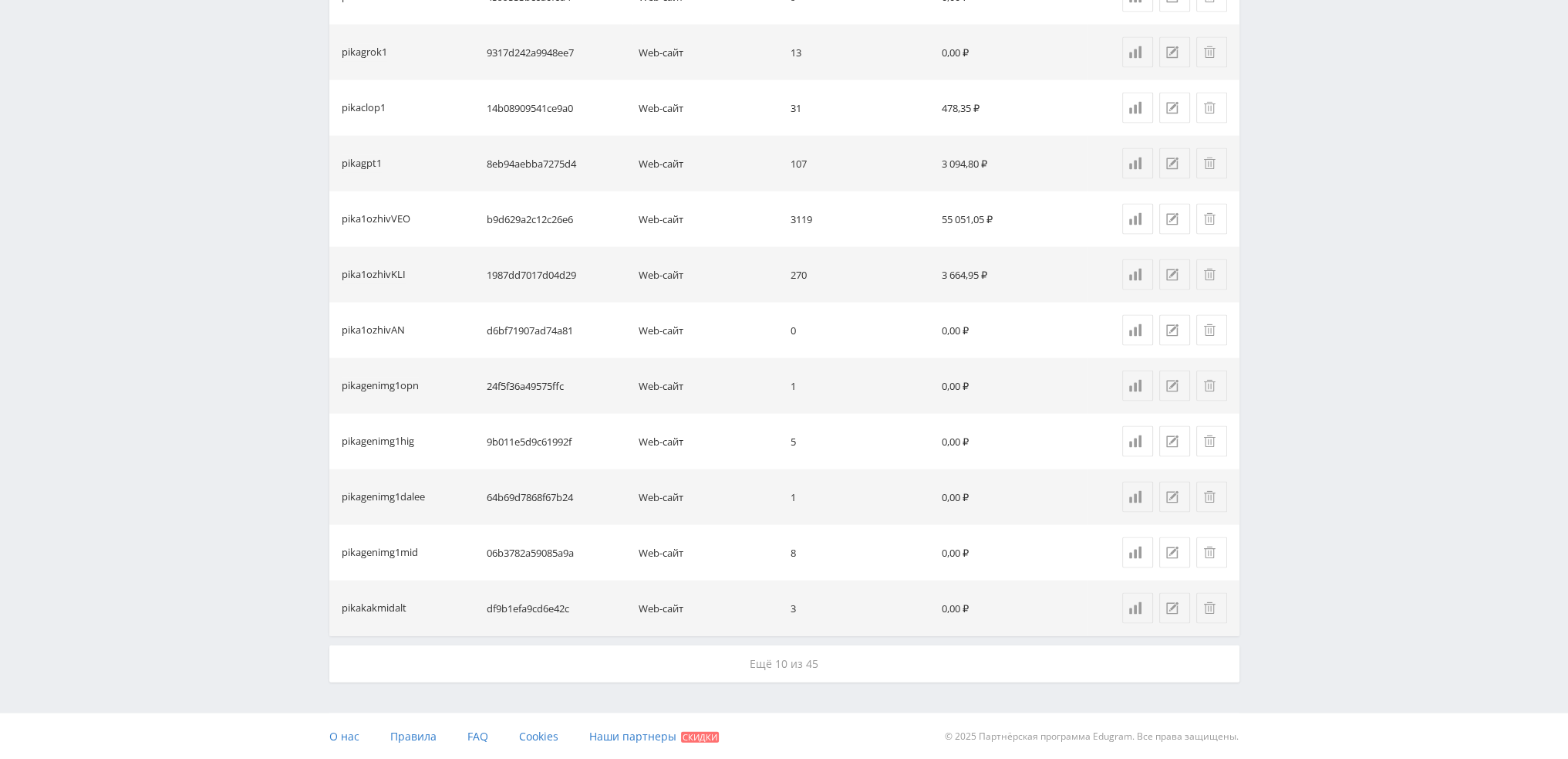
click at [894, 658] on button "Ещё 10 из 45" at bounding box center [784, 664] width 910 height 37
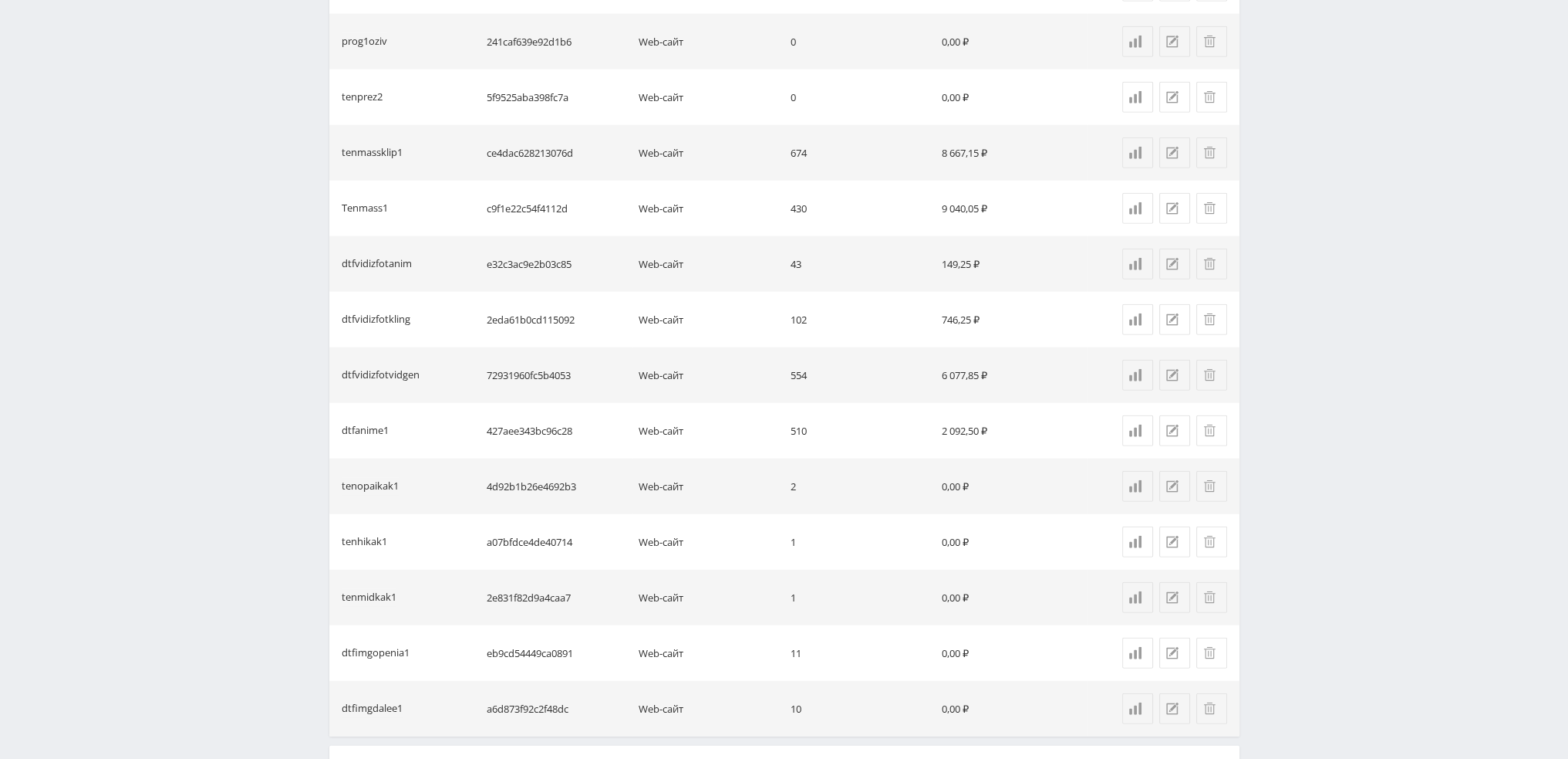
scroll to position [13222, 0]
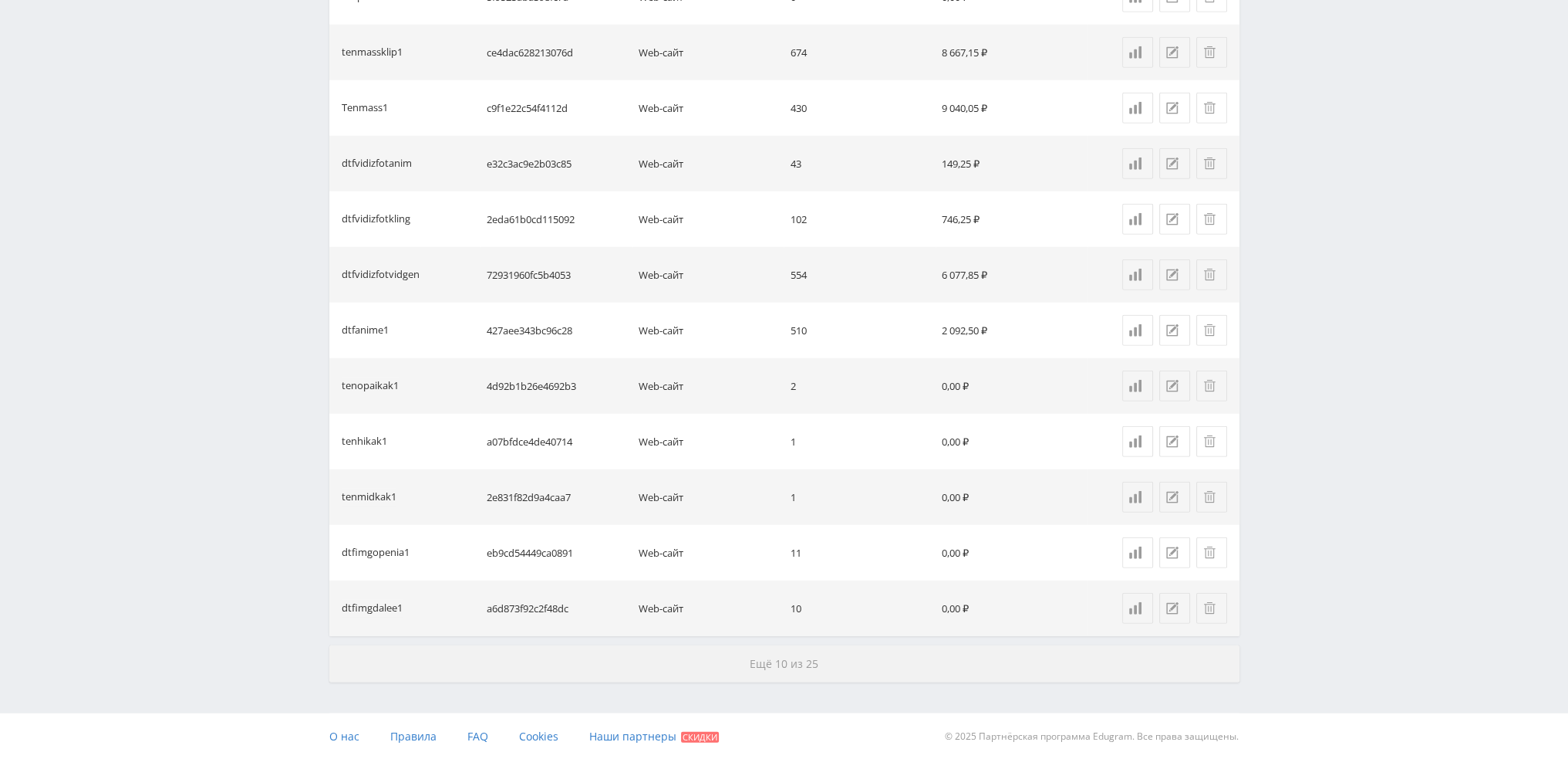
click at [920, 676] on button "Ещё 10 из 25" at bounding box center [784, 664] width 910 height 37
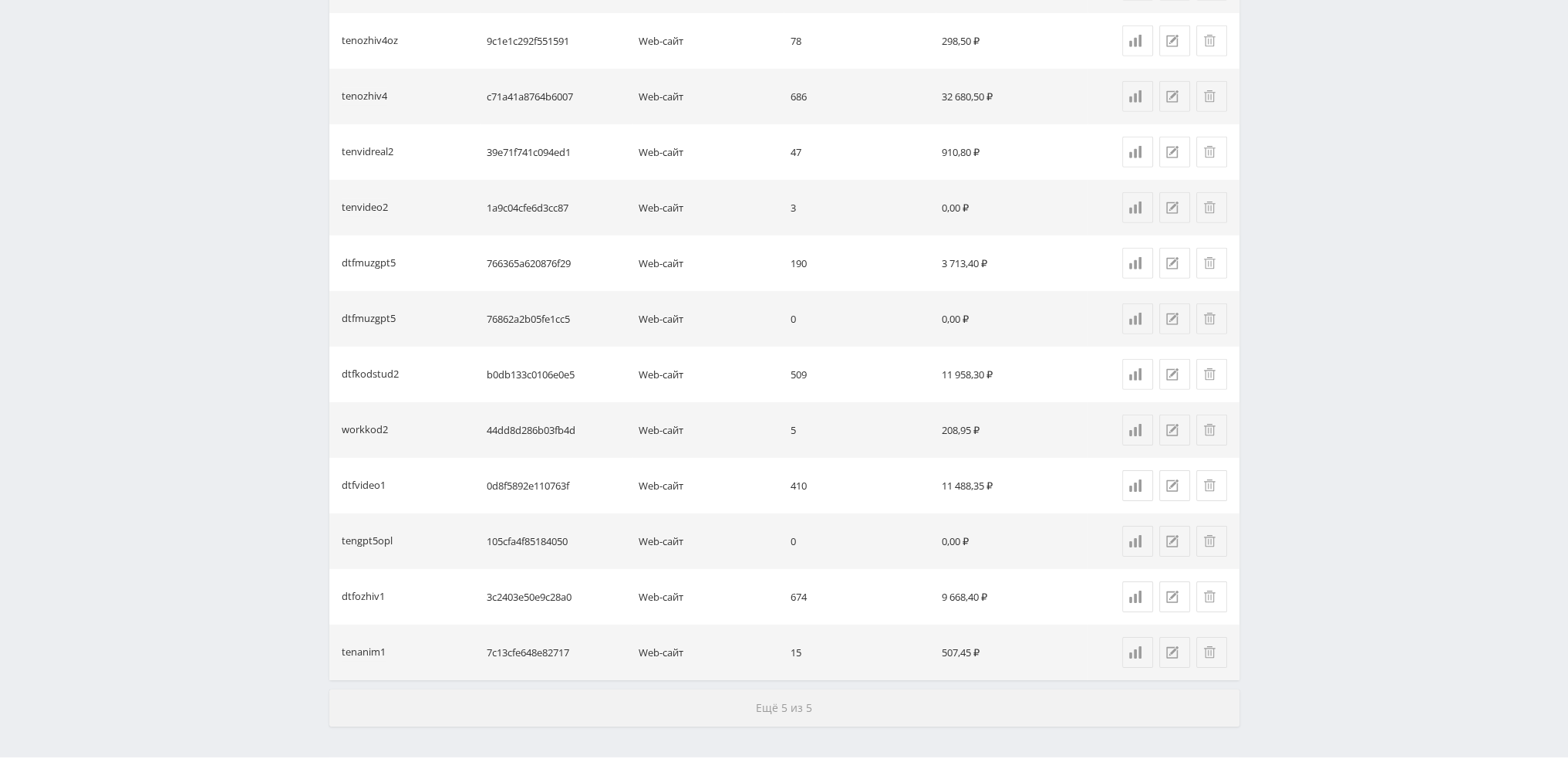
scroll to position [14333, 0]
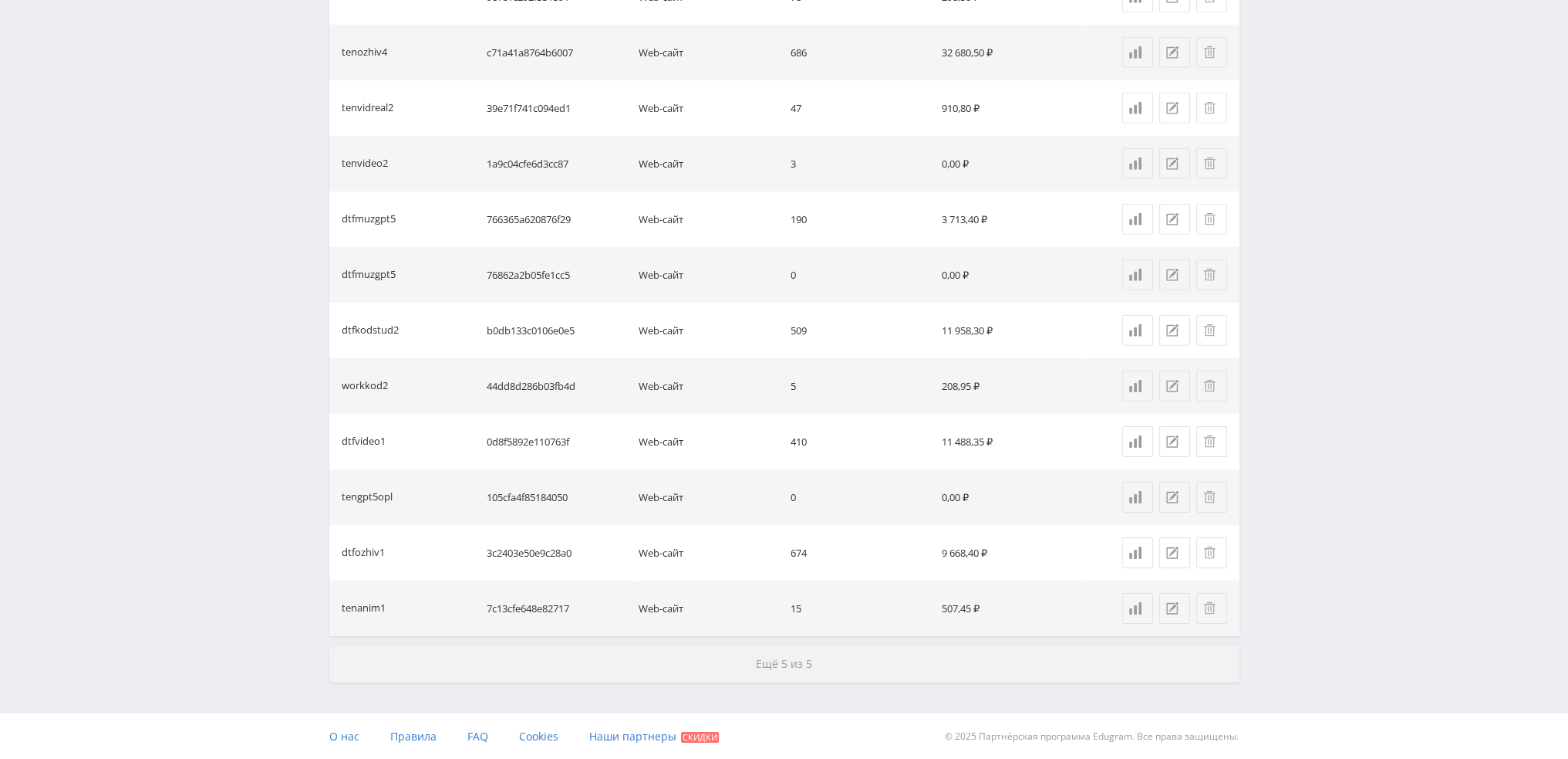
click at [940, 661] on button "Ещё 5 из 5" at bounding box center [784, 664] width 910 height 37
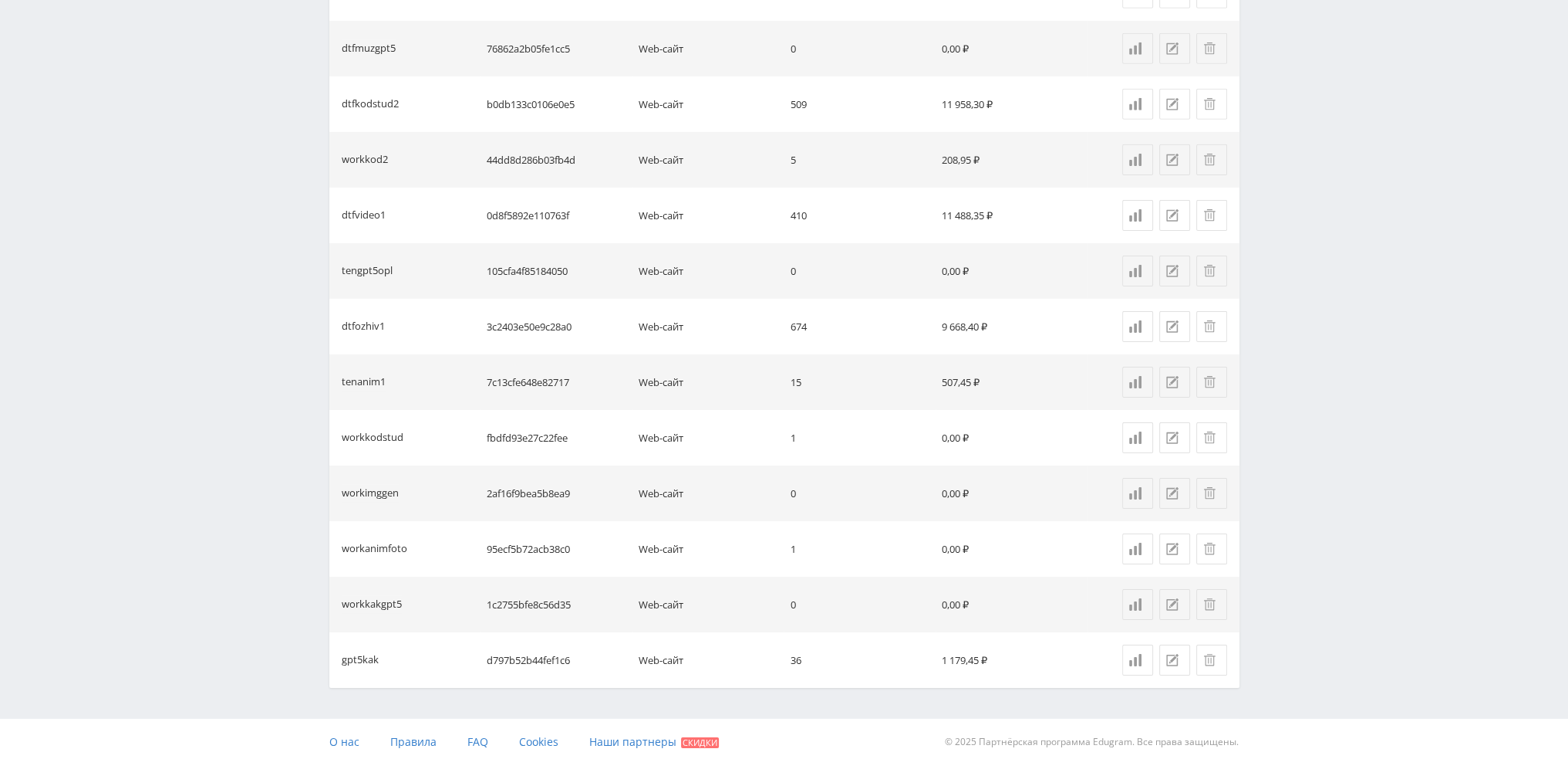
scroll to position [14565, 0]
click at [937, 678] on td "1 179,45 ₽" at bounding box center [1011, 654] width 152 height 56
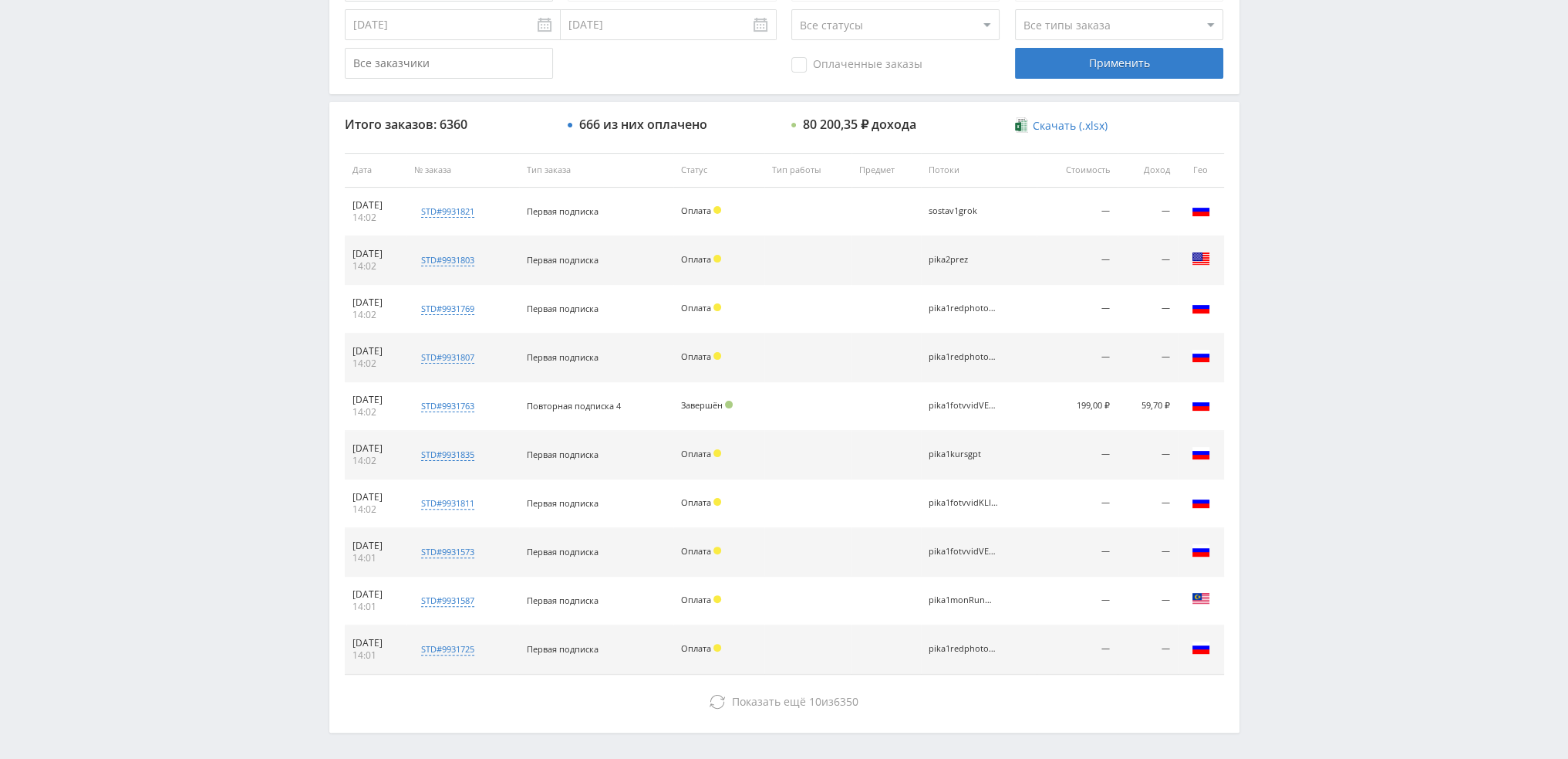
scroll to position [534, 0]
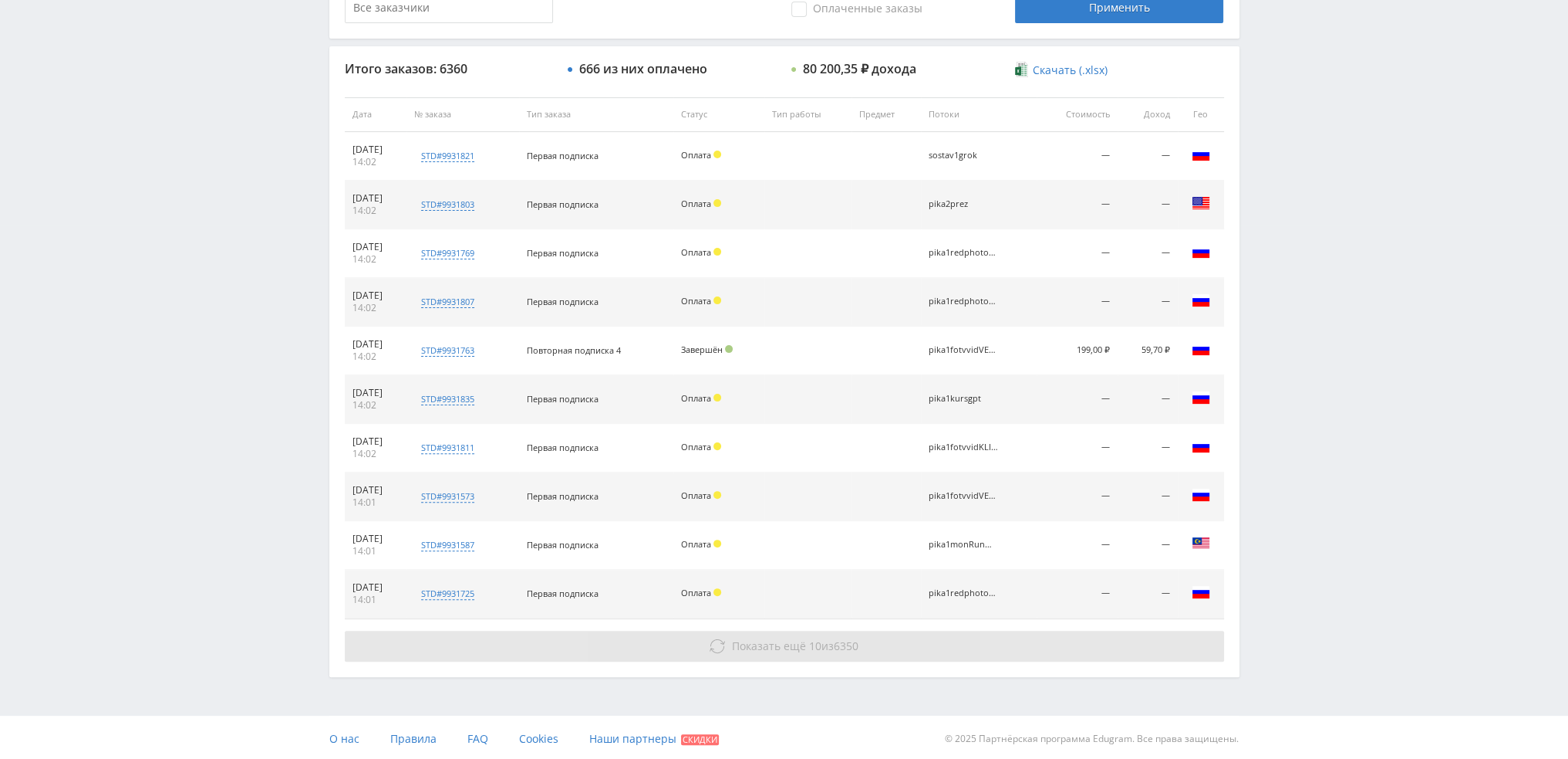
click at [905, 645] on button "Показать ещё 10 из 6350" at bounding box center [784, 645] width 880 height 31
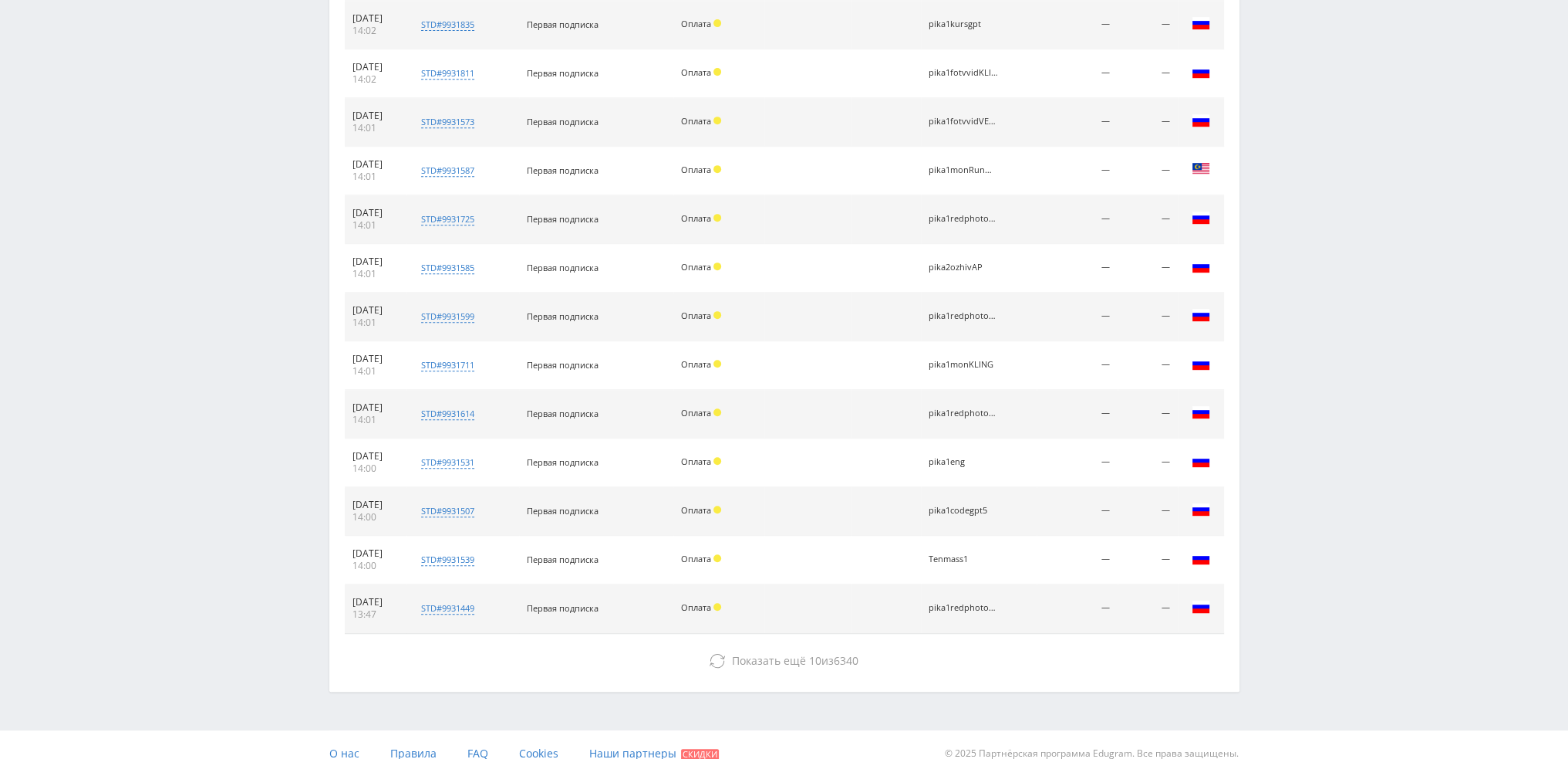
scroll to position [922, 0]
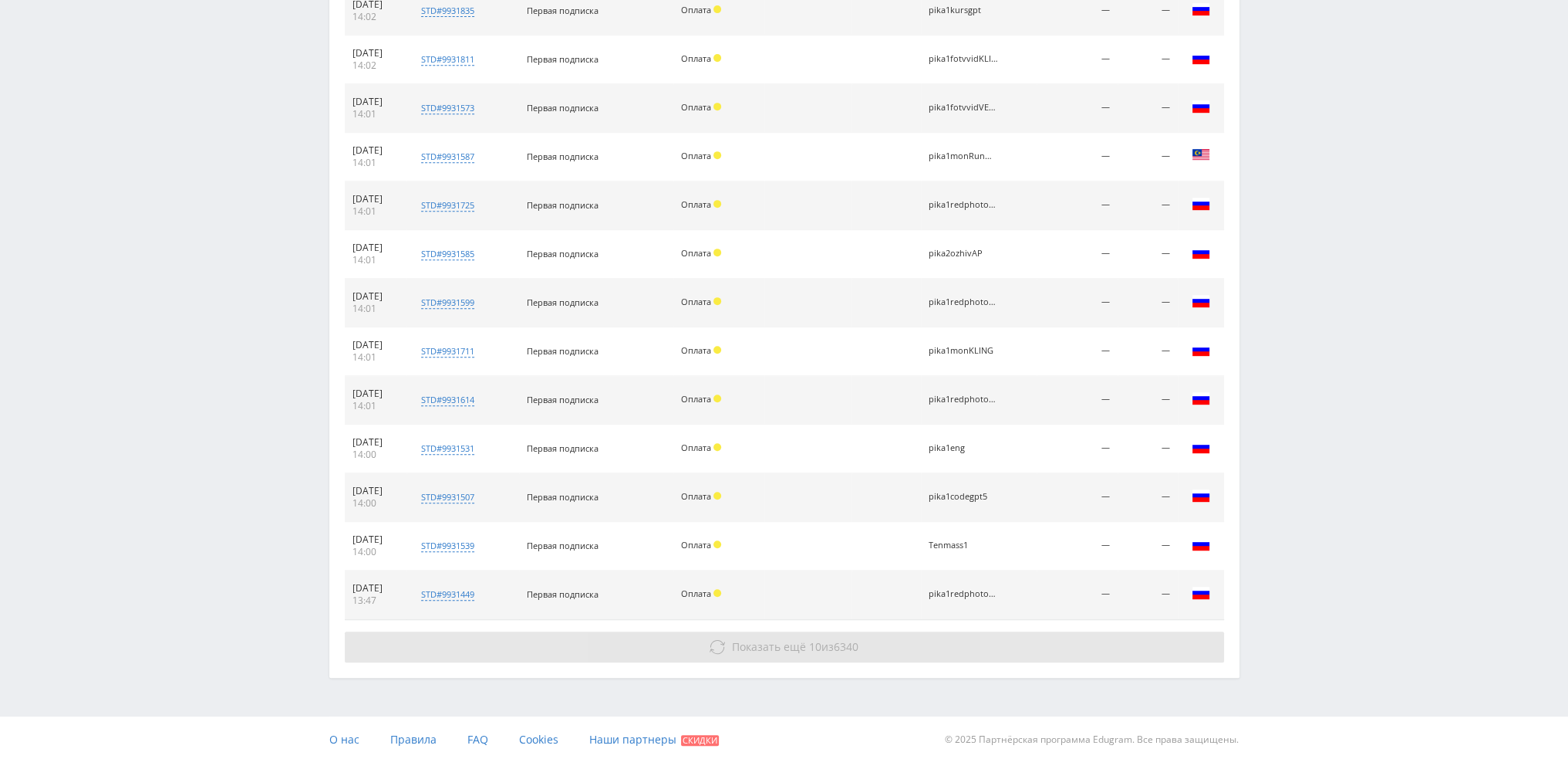
click at [728, 647] on button "Показать ещё 10 из 6340" at bounding box center [784, 646] width 880 height 31
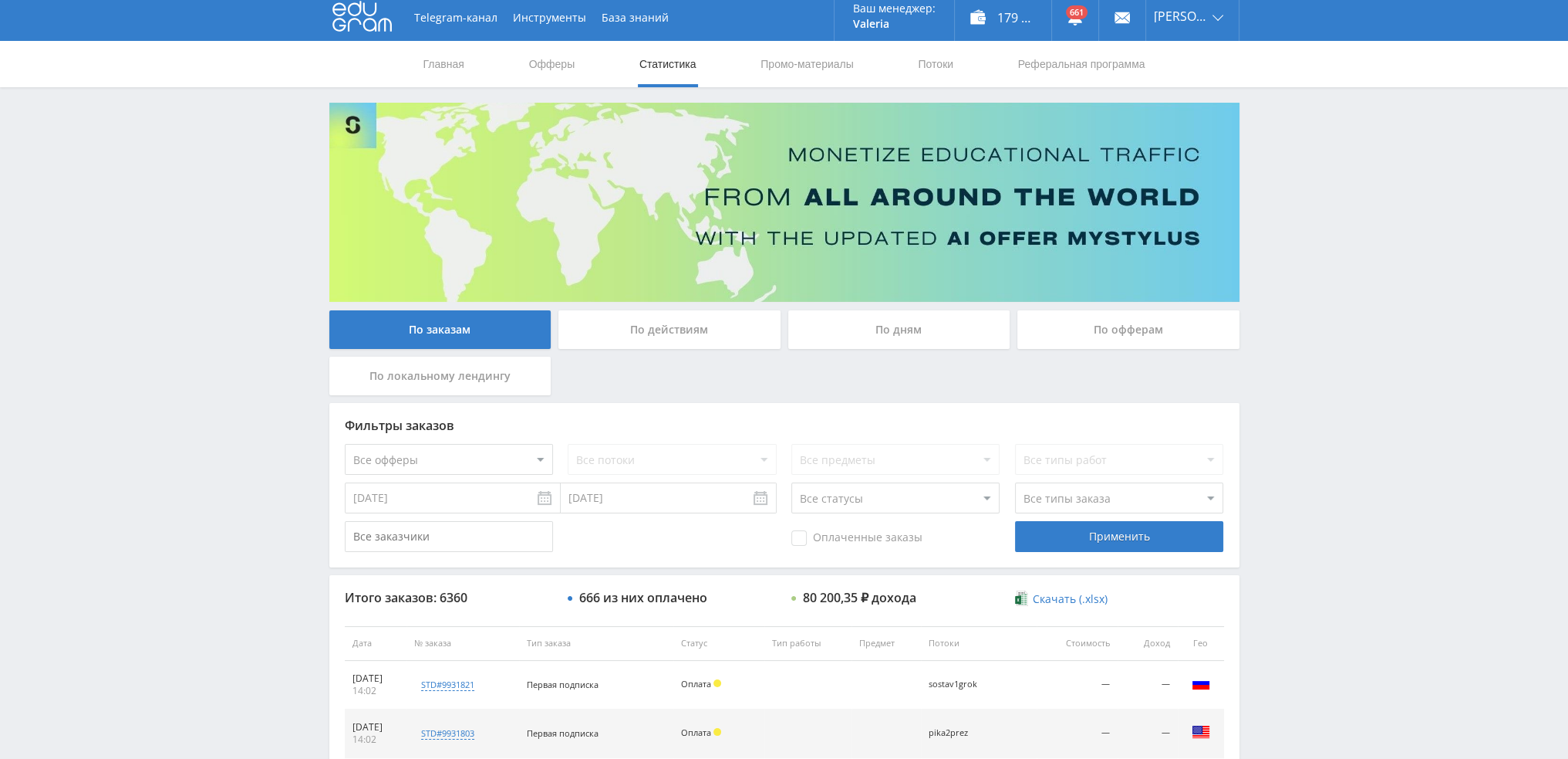
scroll to position [0, 0]
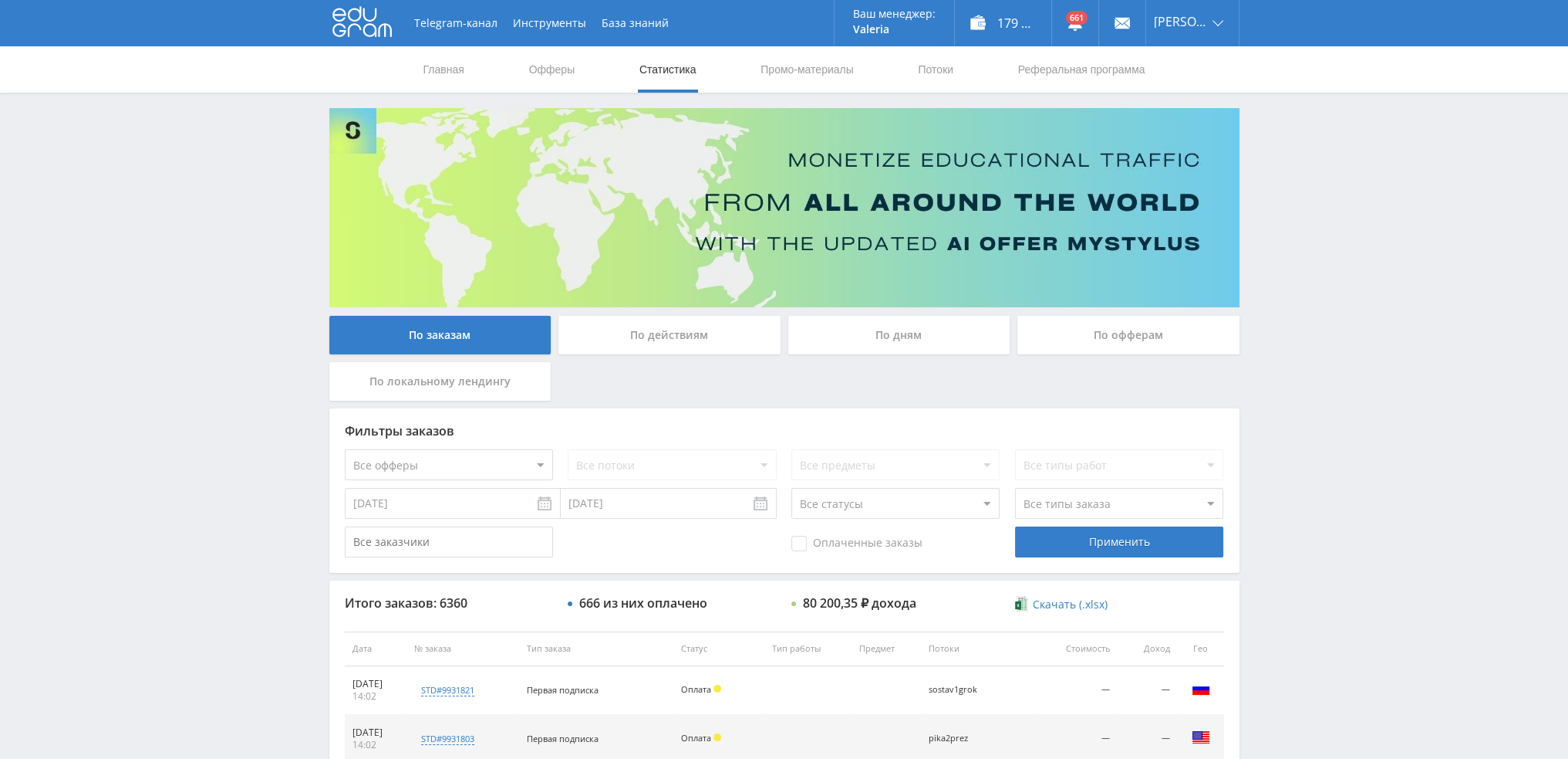
click at [883, 330] on div "По дням" at bounding box center [899, 335] width 222 height 39
click at [0, 0] on input "По дням" at bounding box center [0, 0] width 0 height 0
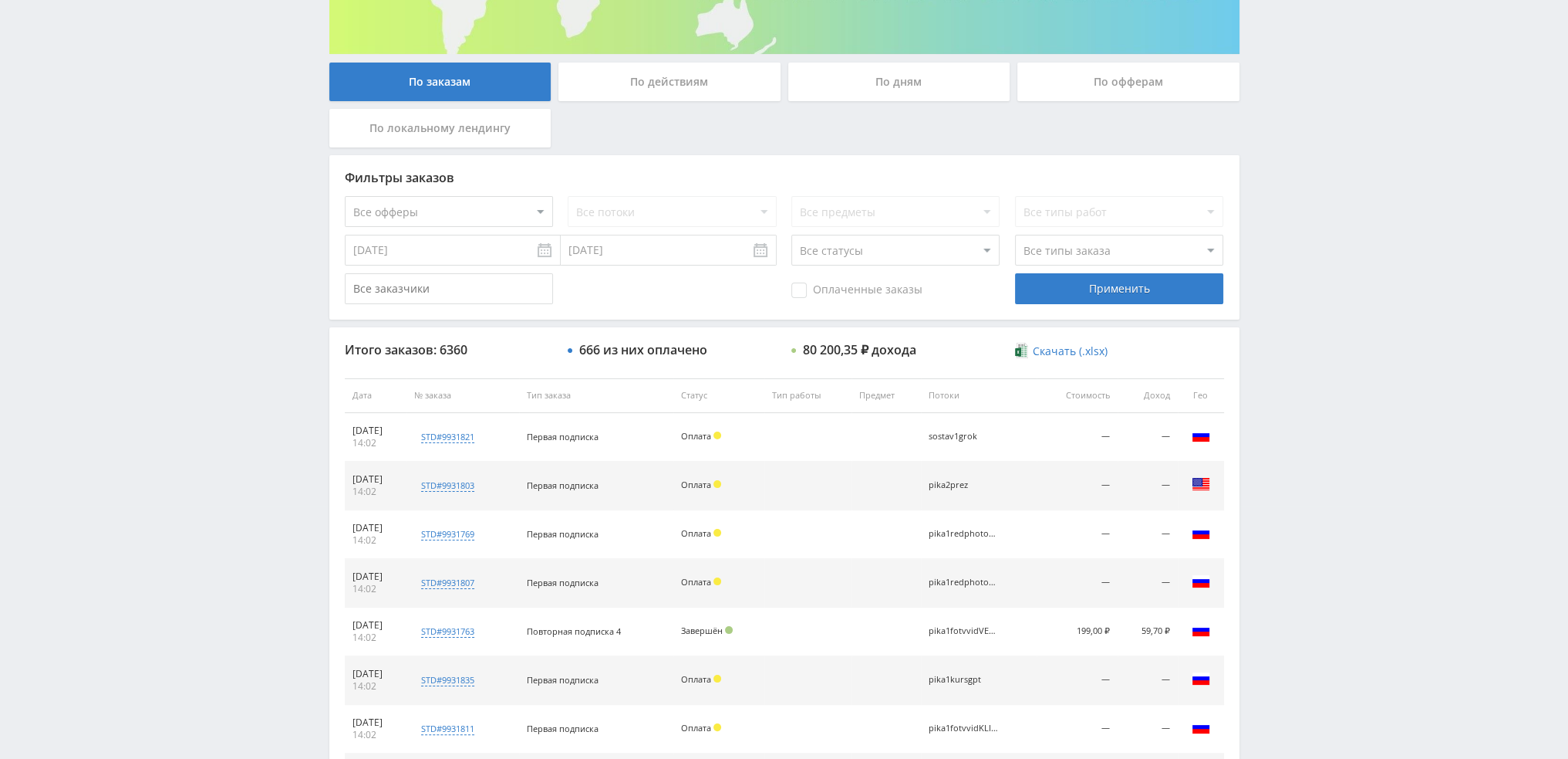
scroll to position [231, 0]
